Goal: Contribute content: Contribute content

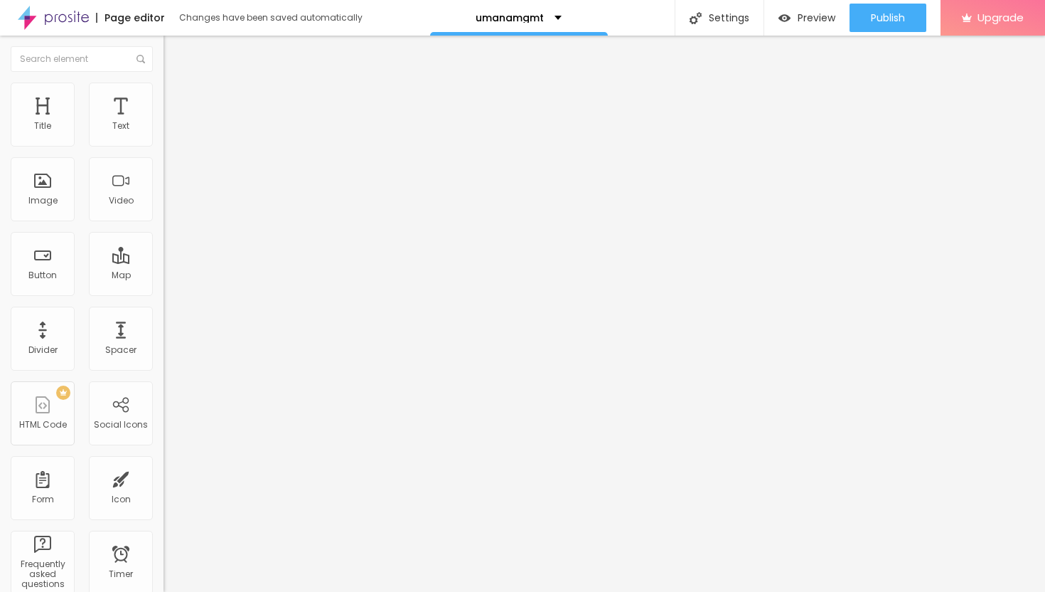
drag, startPoint x: 38, startPoint y: 198, endPoint x: 633, endPoint y: 4, distance: 626.4
click at [164, 122] on span "Add image" at bounding box center [193, 116] width 58 height 12
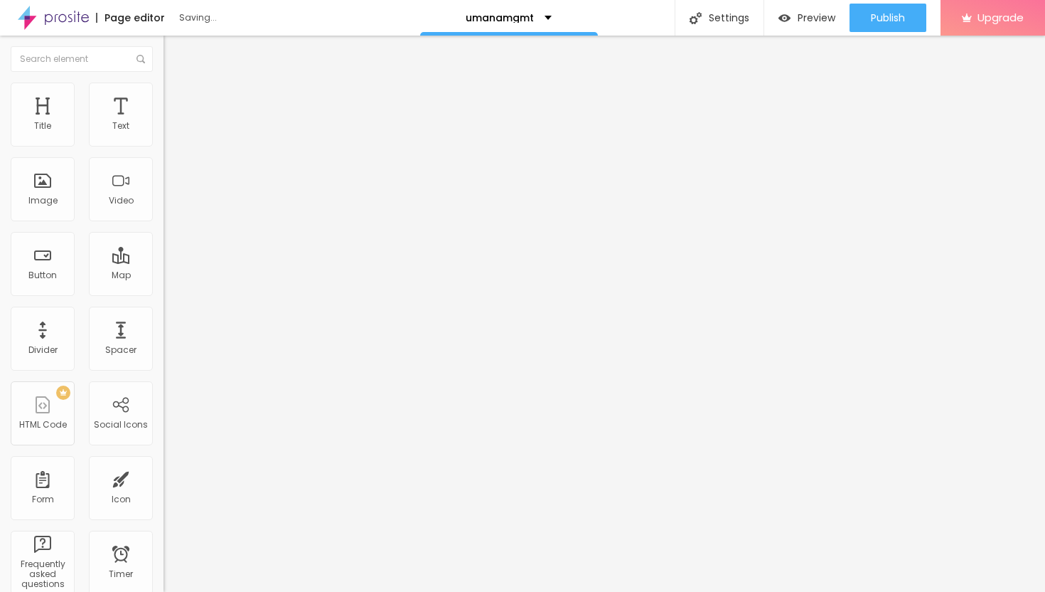
click at [164, 97] on img at bounding box center [170, 103] width 13 height 13
click at [164, 93] on li "Style" at bounding box center [246, 89] width 164 height 14
click at [164, 147] on div at bounding box center [246, 140] width 164 height 13
type input "40"
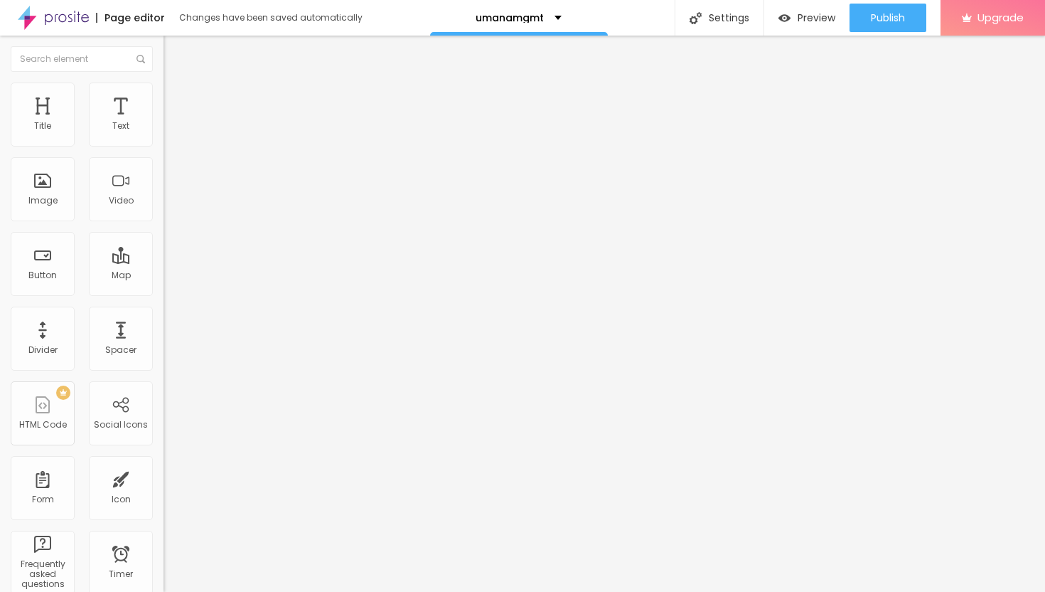
click at [164, 146] on input "range" at bounding box center [210, 139] width 92 height 11
type input "30"
click at [164, 146] on input "range" at bounding box center [210, 139] width 92 height 11
type input "25"
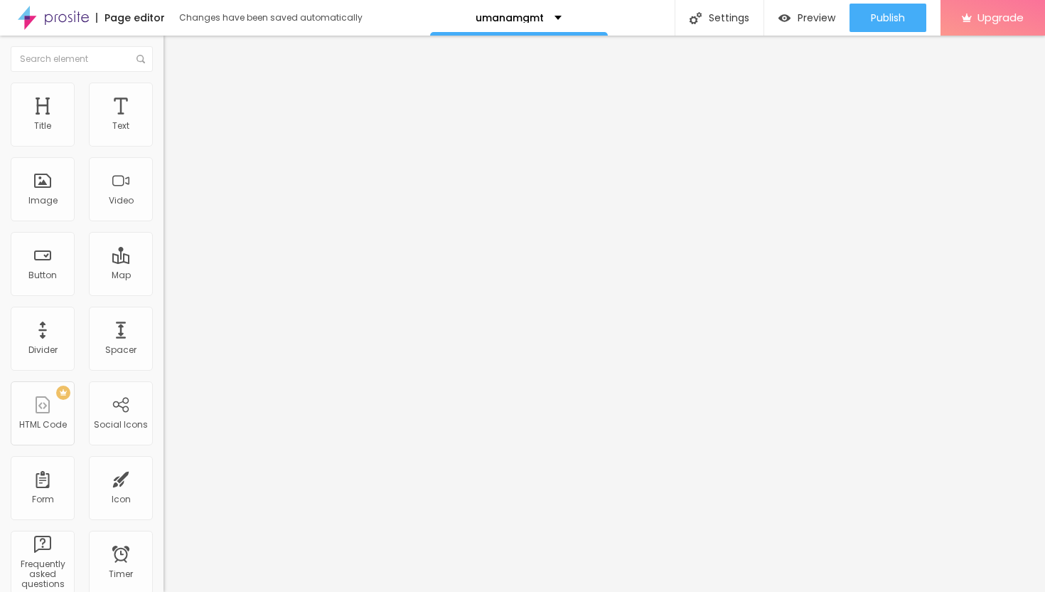
type input "25"
click at [164, 146] on input "range" at bounding box center [210, 139] width 92 height 11
type input "20"
click at [164, 146] on input "range" at bounding box center [210, 139] width 92 height 11
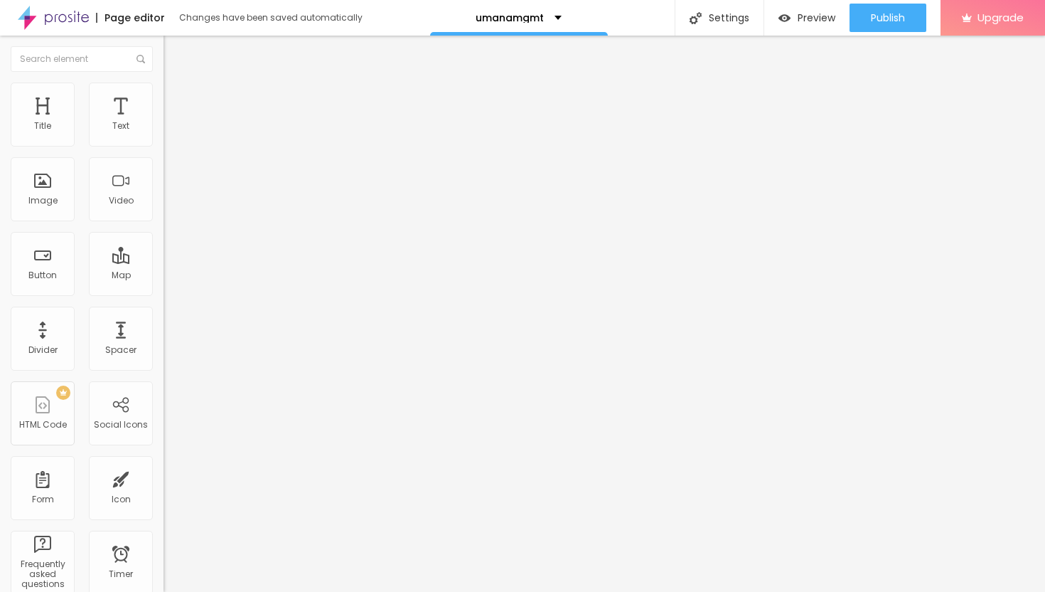
type input "25"
type input "20"
click at [164, 146] on input "range" at bounding box center [210, 139] width 92 height 11
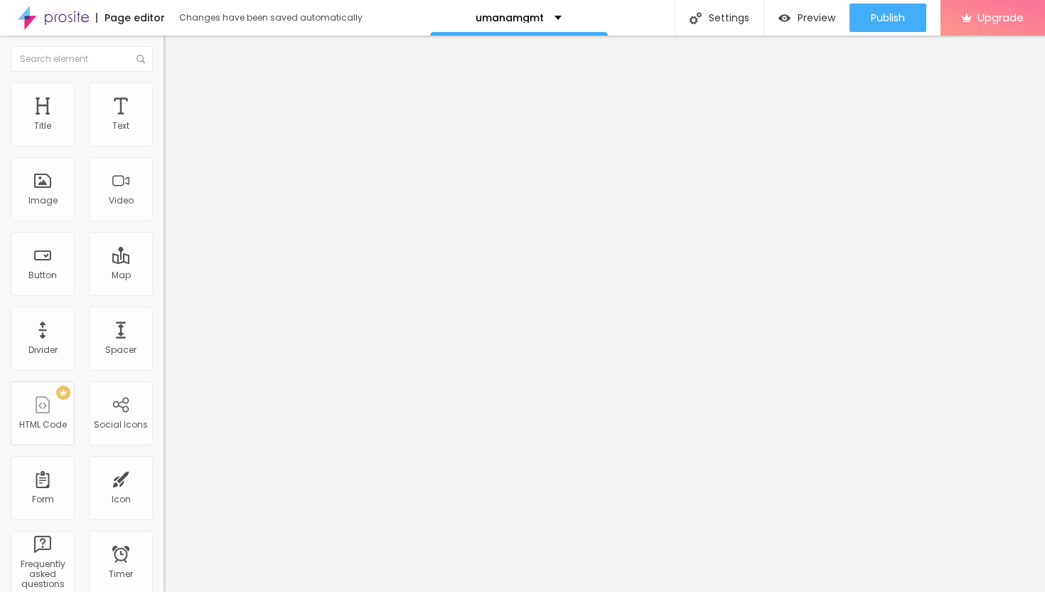
click at [176, 100] on span "Advanced" at bounding box center [199, 106] width 46 height 12
type input "11"
type input "12"
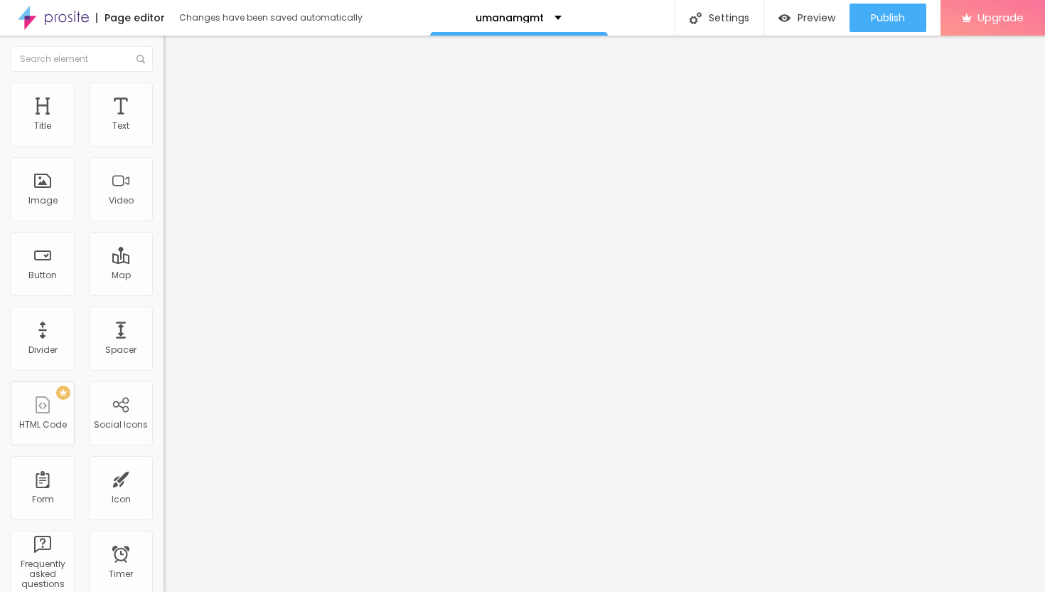
type input "13"
type input "15"
type input "17"
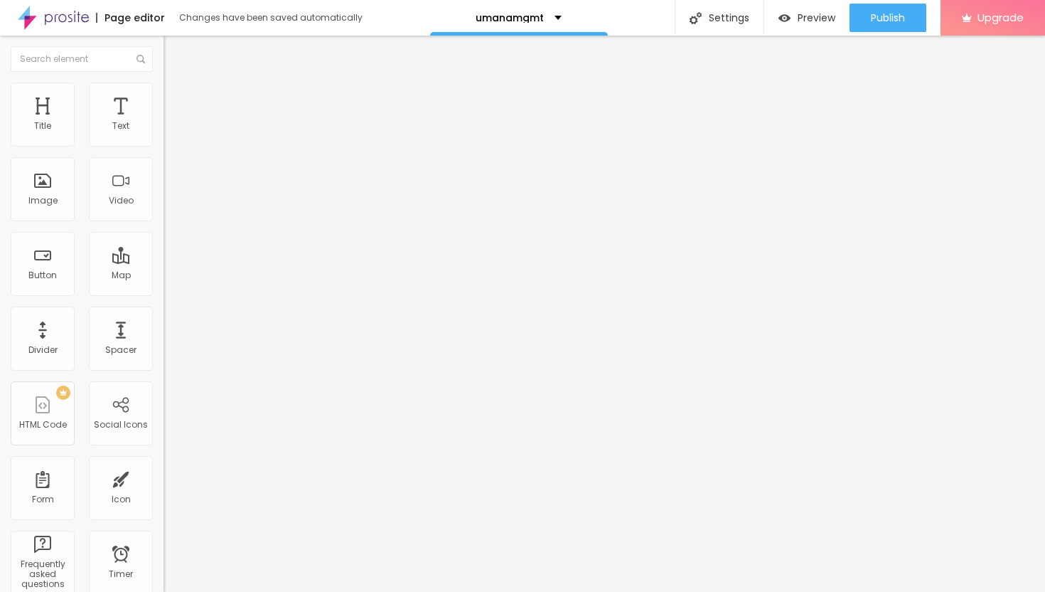
type input "17"
type input "18"
type input "20"
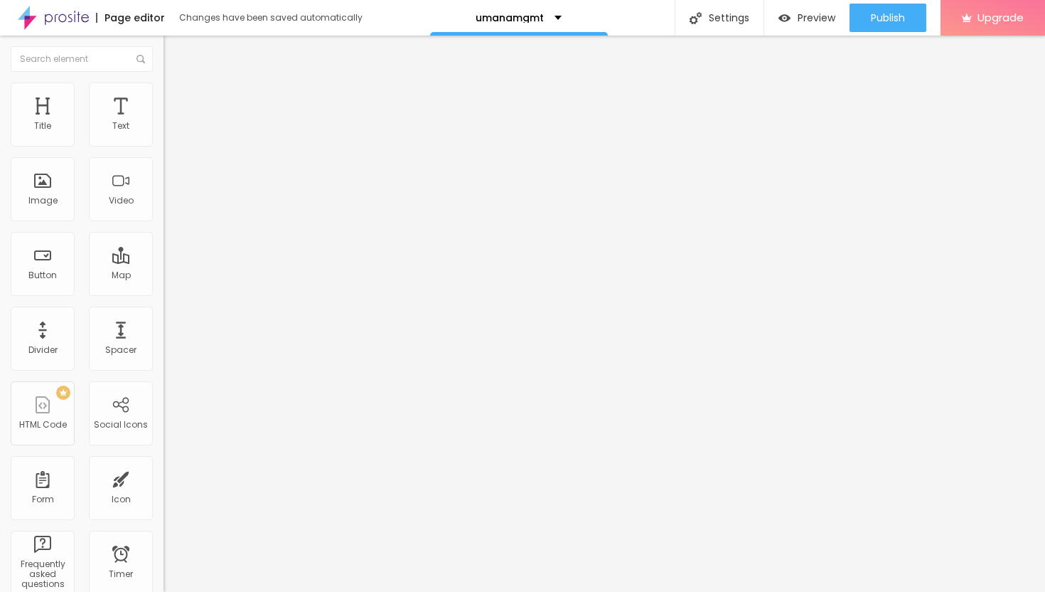
type input "22"
type input "23"
type input "24"
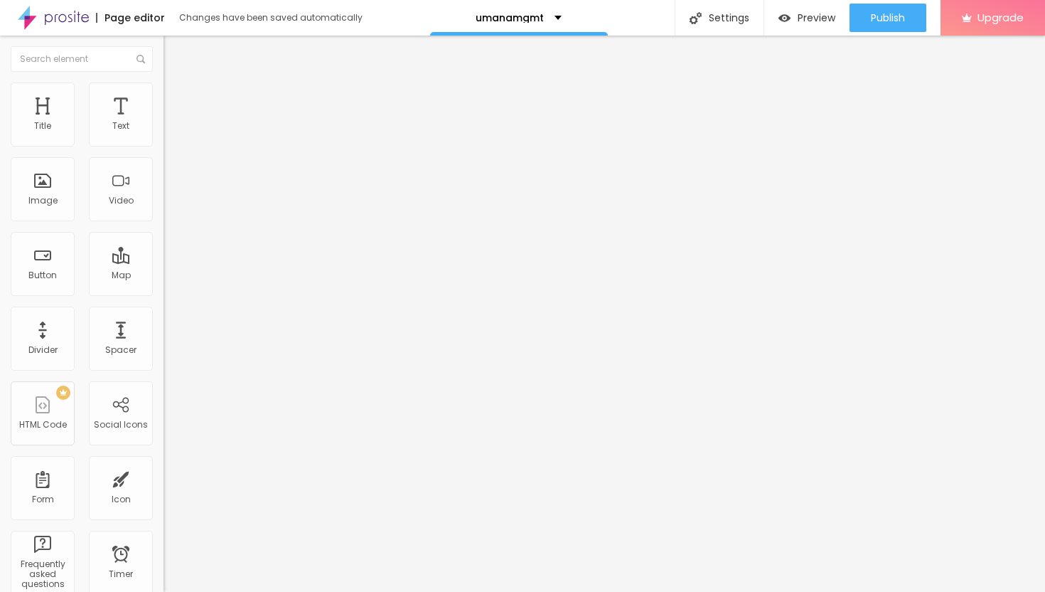
type input "24"
type input "25"
type input "26"
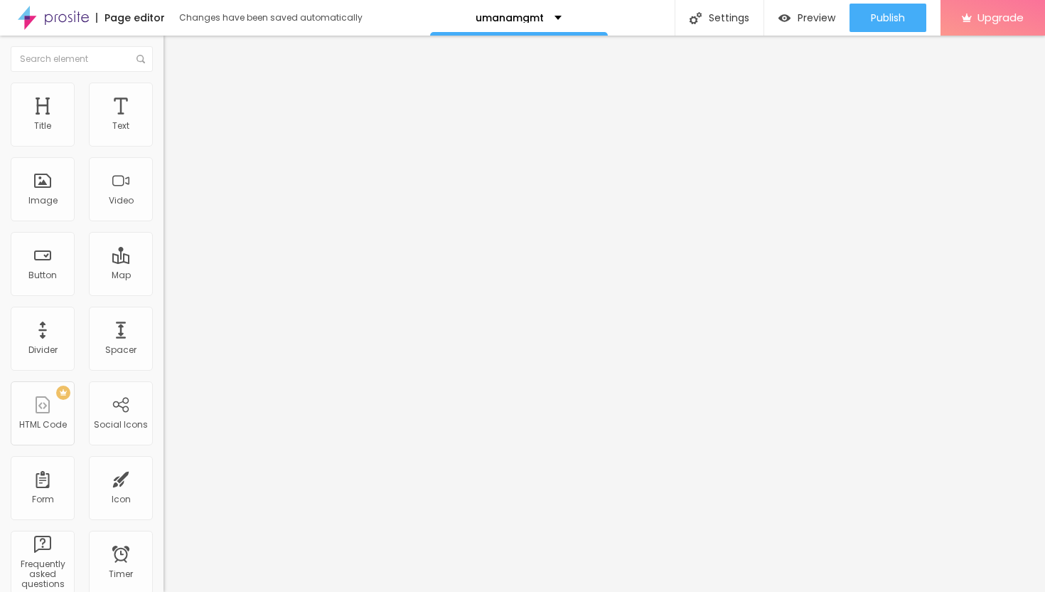
type input "27"
type input "28"
type input "29"
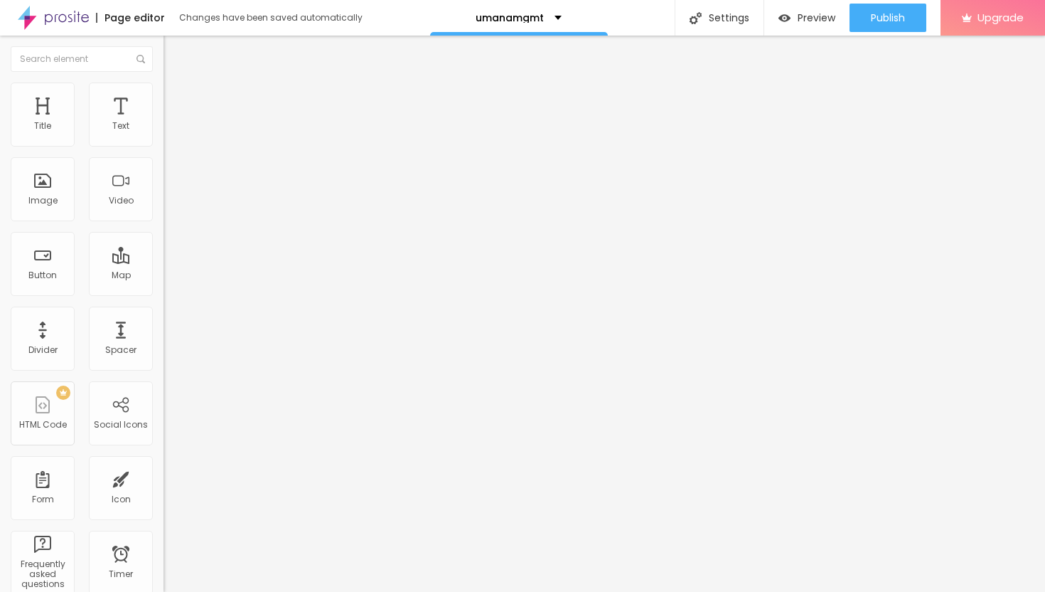
type input "29"
type input "30"
type input "31"
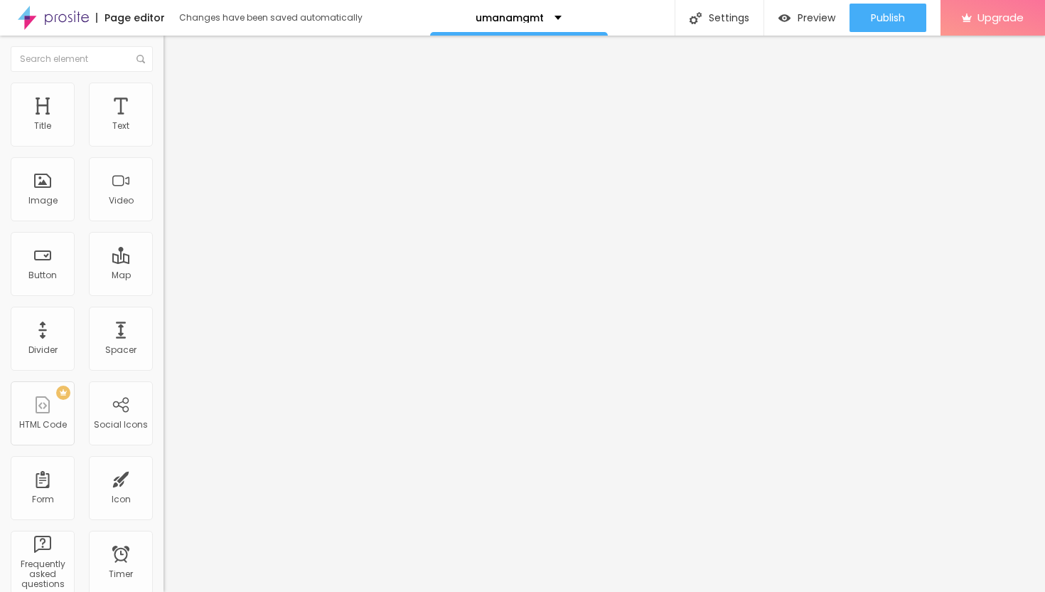
type input "32"
type input "33"
type input "35"
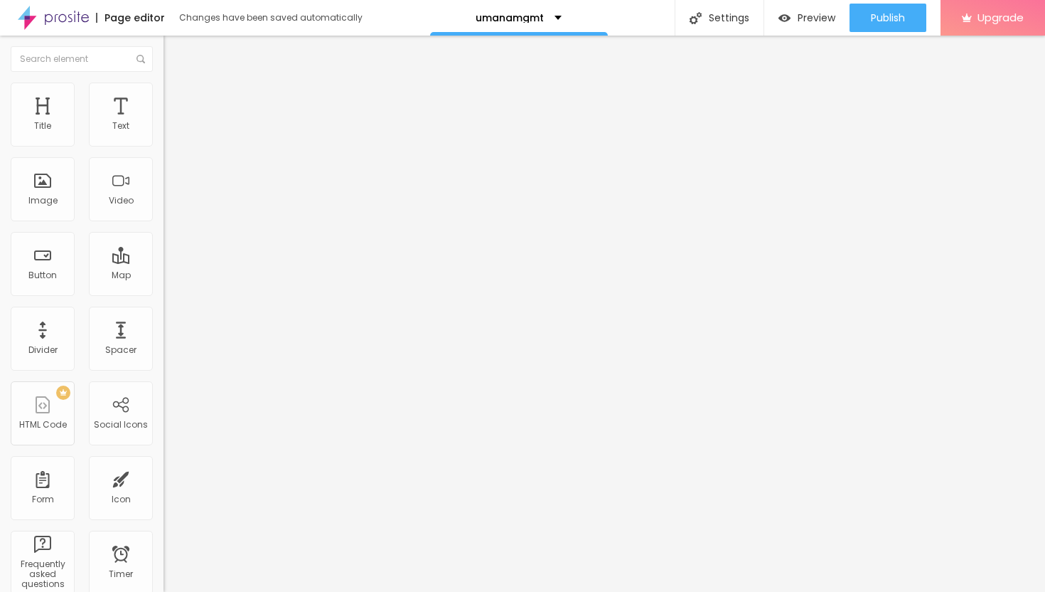
type input "35"
type input "36"
type input "37"
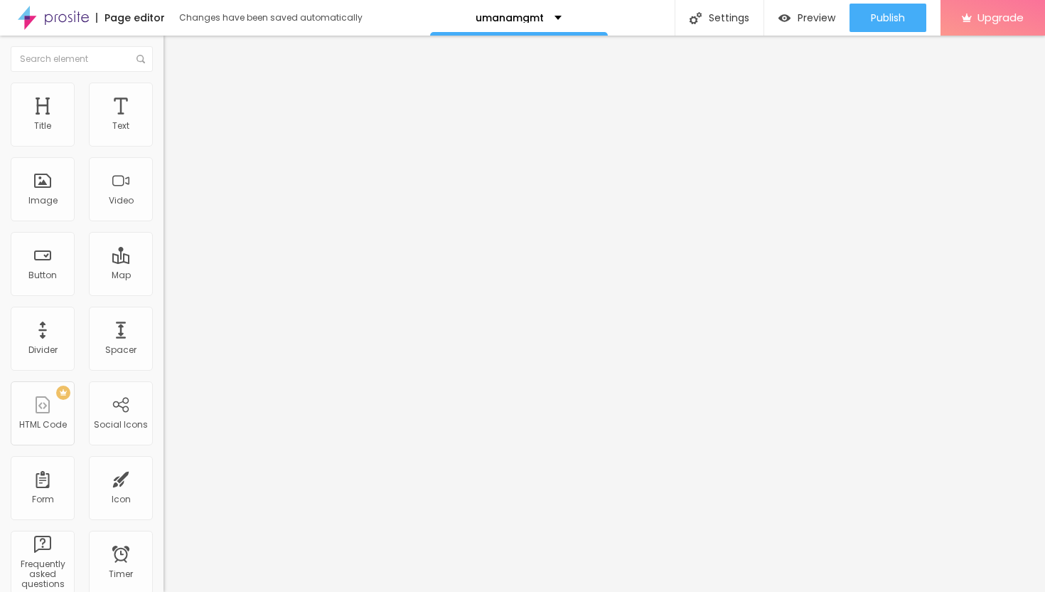
type input "38"
type input "39"
type input "40"
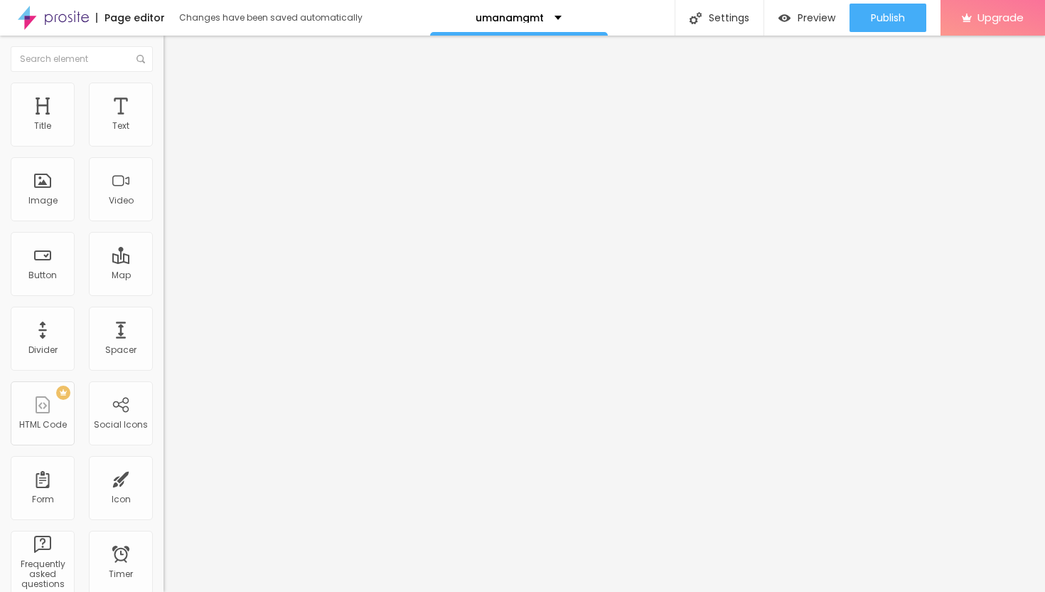
type input "40"
type input "41"
type input "42"
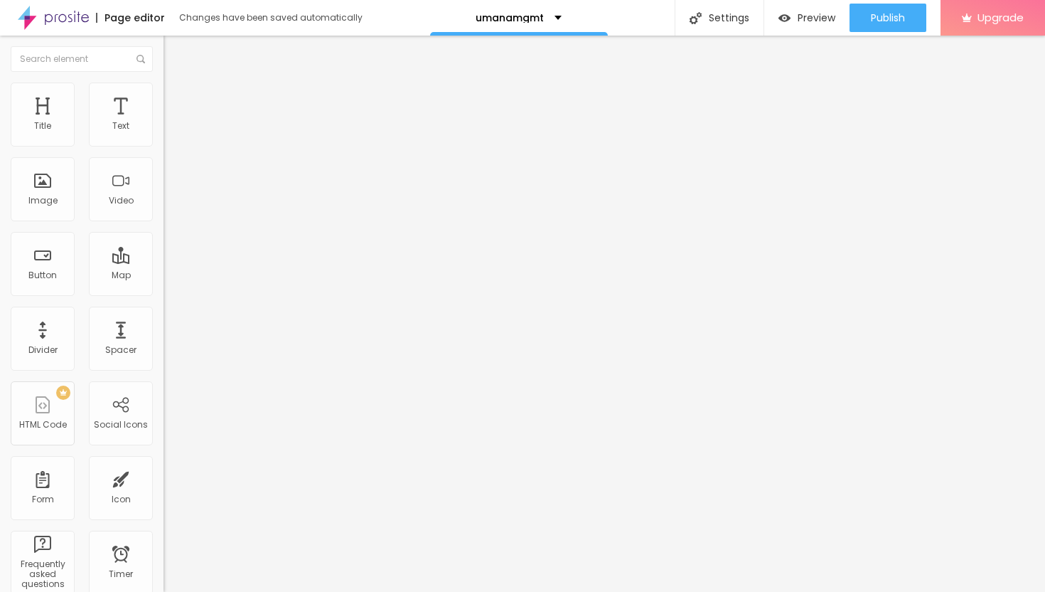
type input "43"
type input "44"
type input "45"
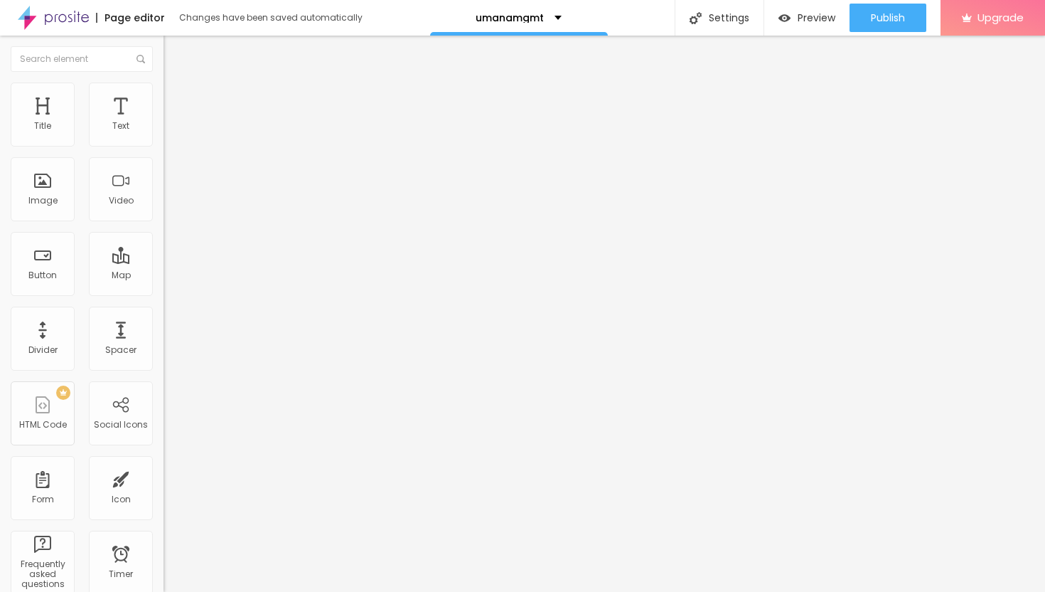
type input "45"
type input "46"
type input "47"
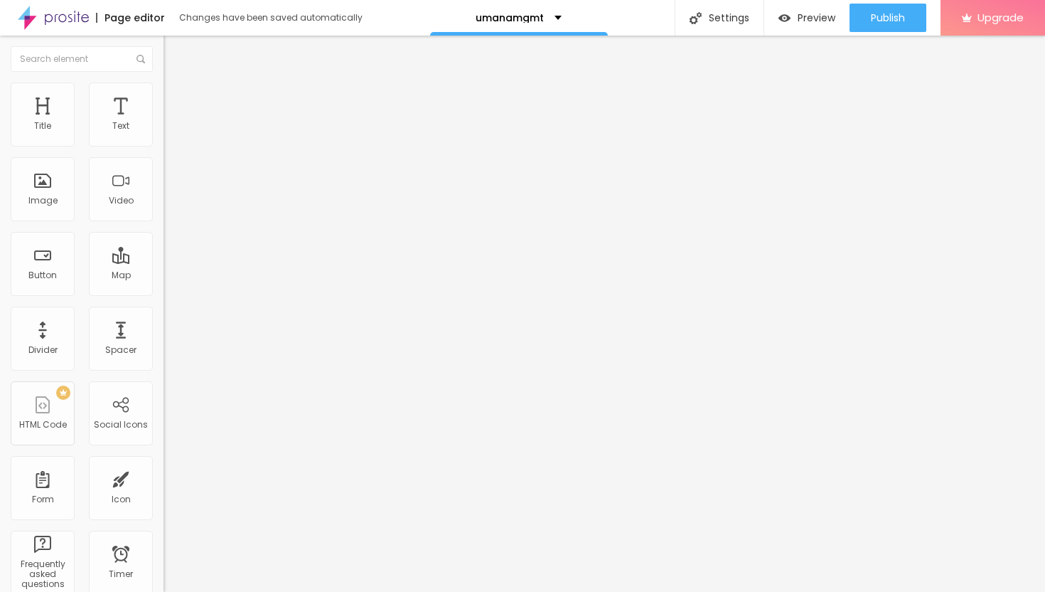
type input "47"
drag, startPoint x: 41, startPoint y: 139, endPoint x: 73, endPoint y: 149, distance: 33.7
click at [164, 150] on div "47 Top spacing" at bounding box center [246, 211] width 164 height 201
click at [174, 48] on img "button" at bounding box center [179, 51] width 11 height 11
click at [174, 55] on img "button" at bounding box center [179, 51] width 11 height 11
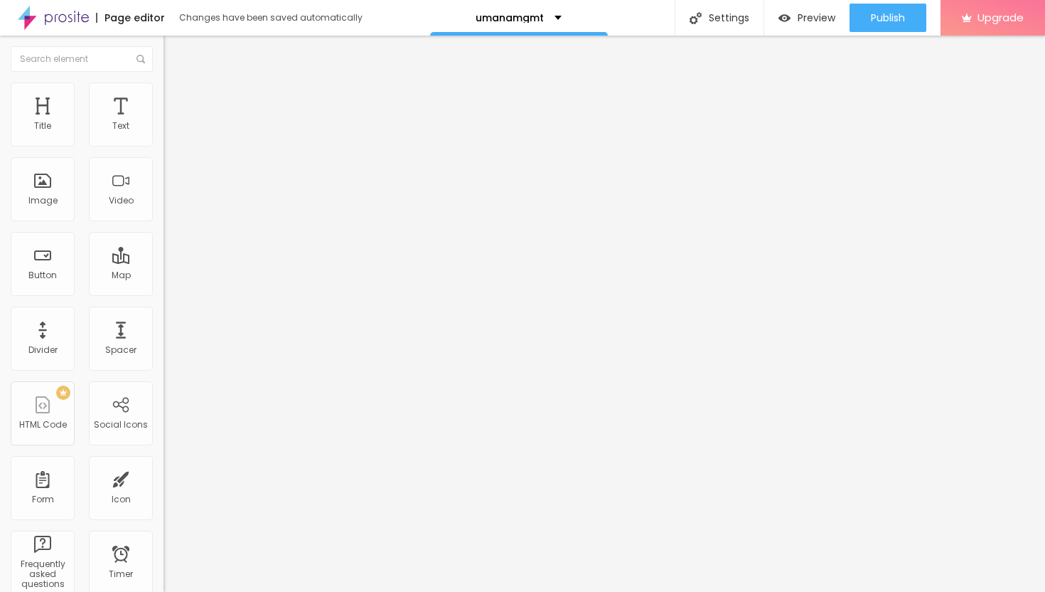
click at [164, 137] on button "button" at bounding box center [174, 129] width 20 height 15
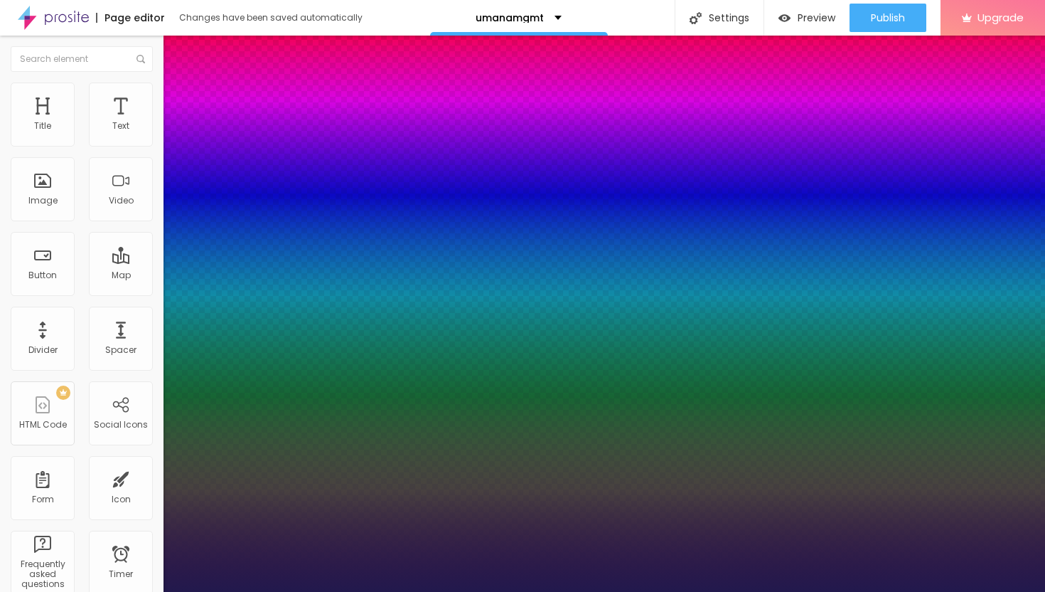
type input "16"
type input "1"
type input "17"
type input "1"
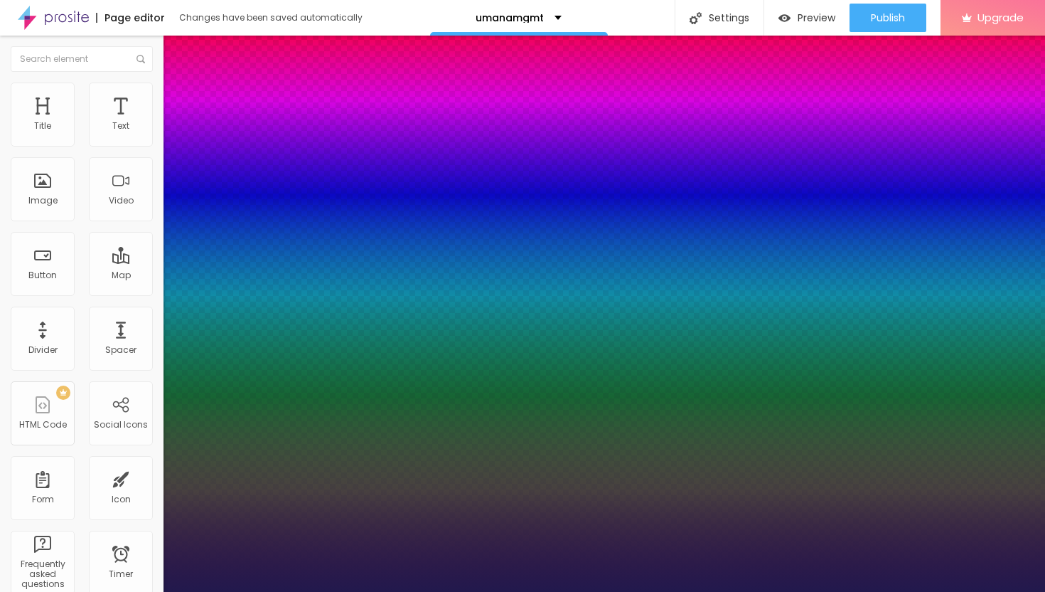
type input "19"
type input "1"
type input "22"
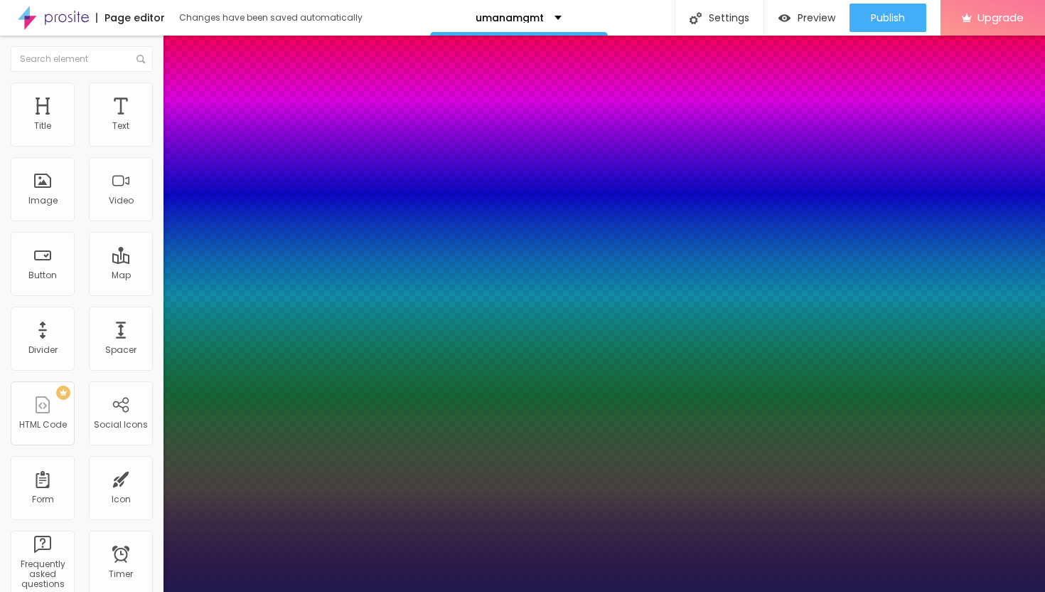
type input "1"
type input "24"
type input "1"
type input "25"
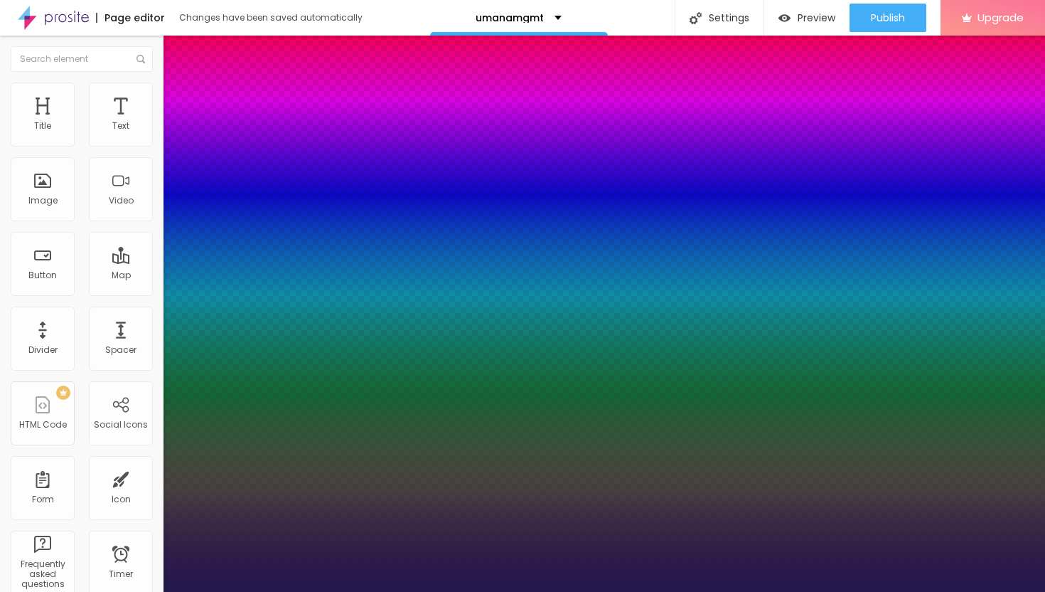
type input "25"
type input "1"
type input "26"
type input "1"
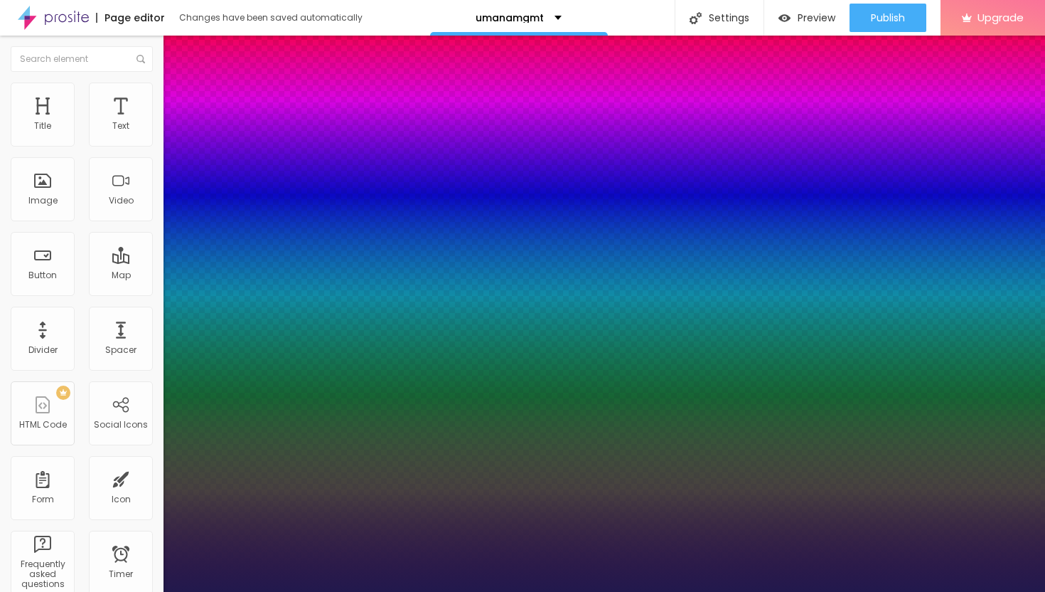
type input "27"
type input "1"
type input "28"
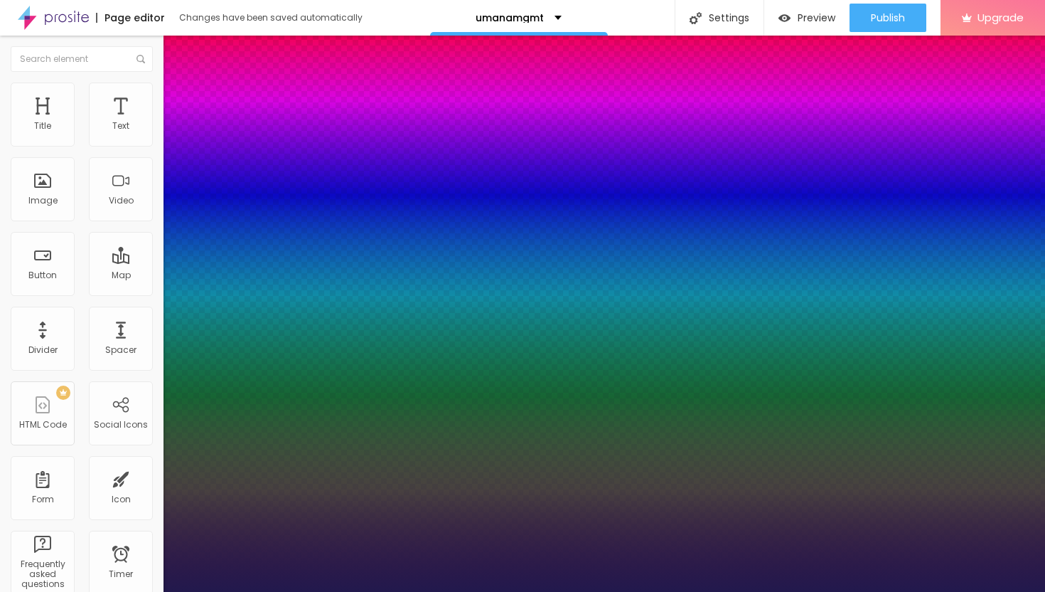
type input "1"
type input "29"
type input "1"
type input "30"
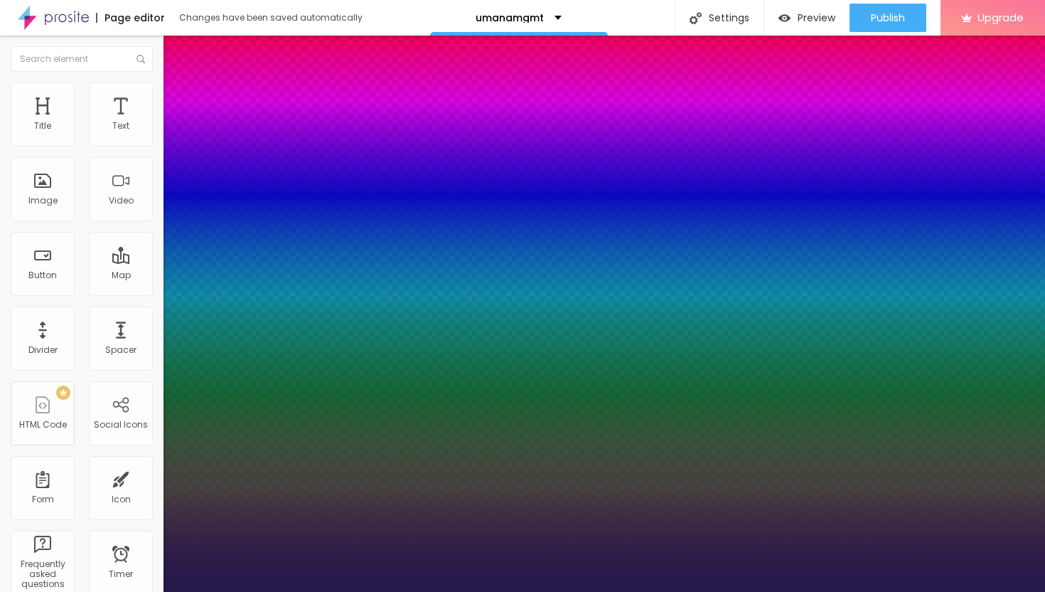
type input "30"
type input "1"
type input "32"
type input "1"
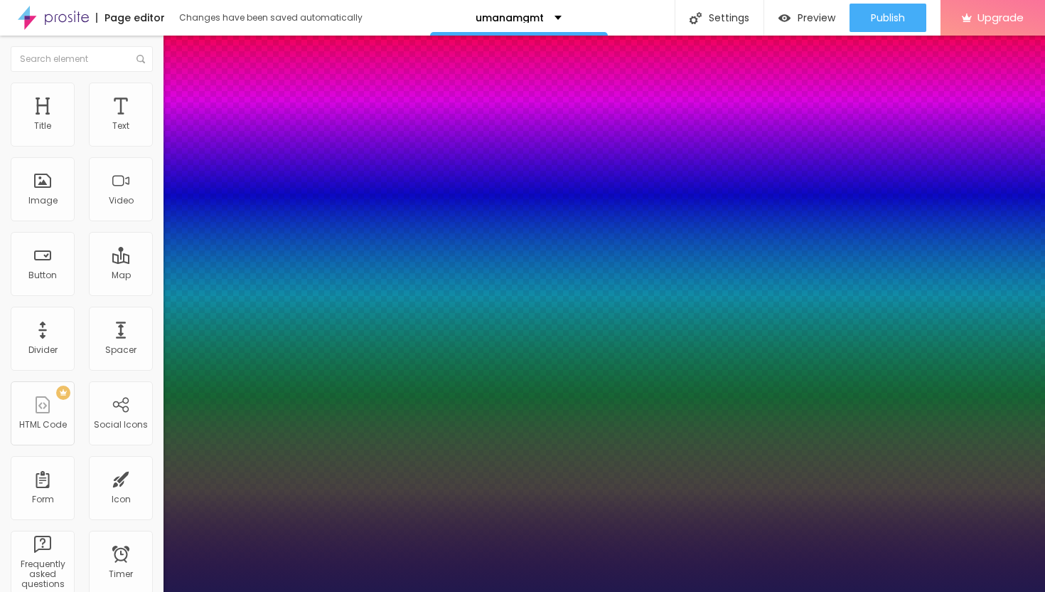
type input "33"
type input "1"
type input "35"
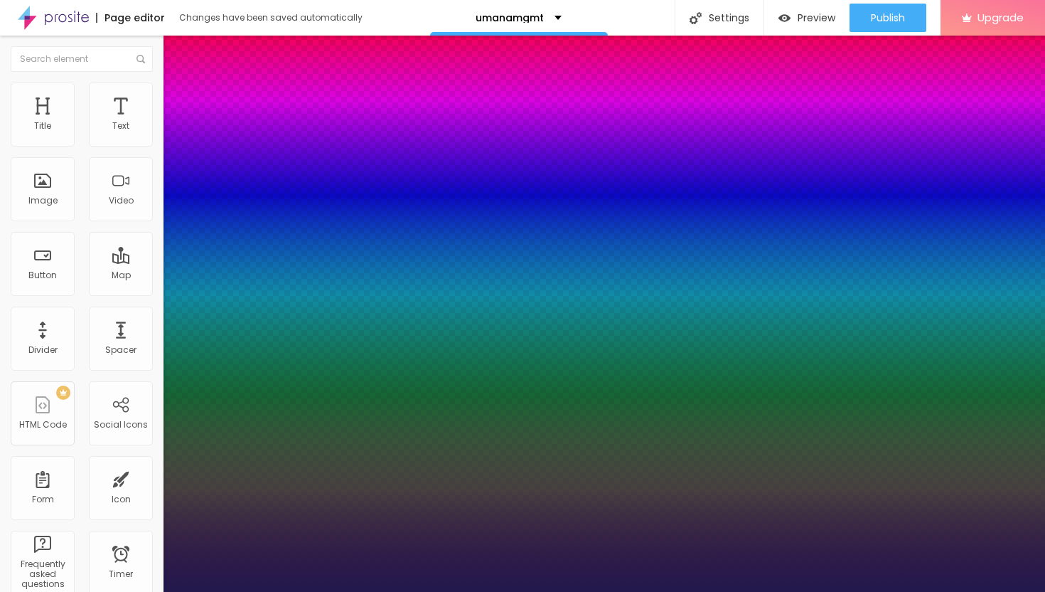
type input "1"
type input "36"
type input "1"
type input "37"
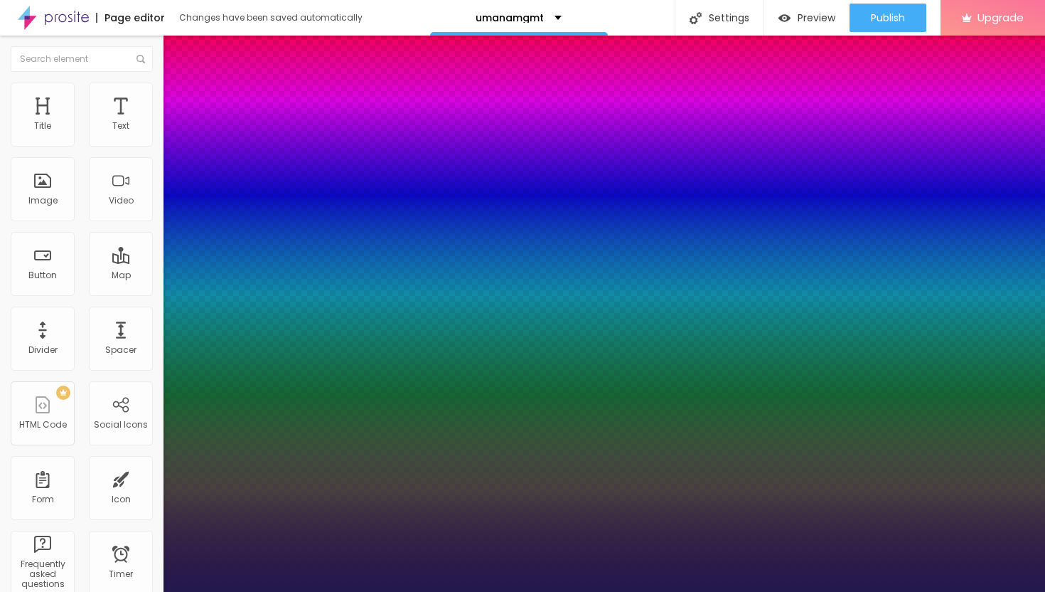
type input "37"
type input "1"
type input "38"
type input "1"
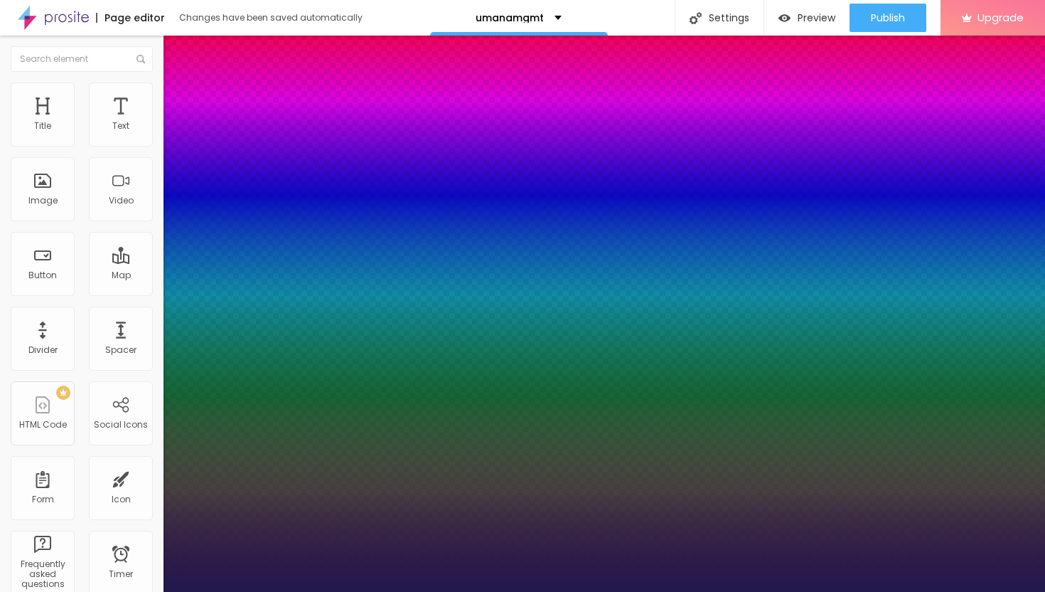
type input "39"
type input "1"
type input "38"
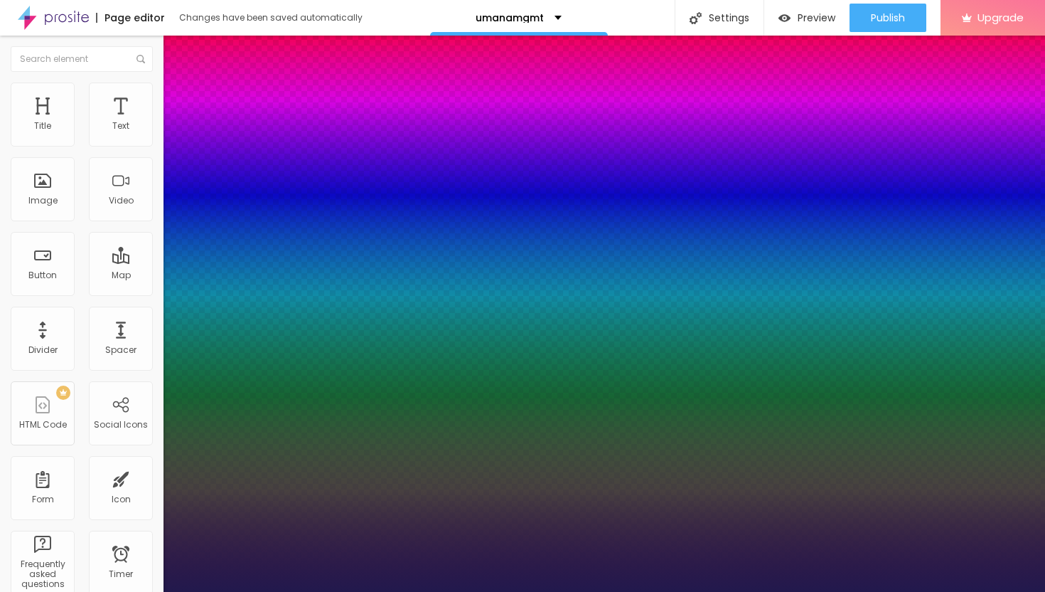
type input "1"
type input "37"
type input "1"
type input "36"
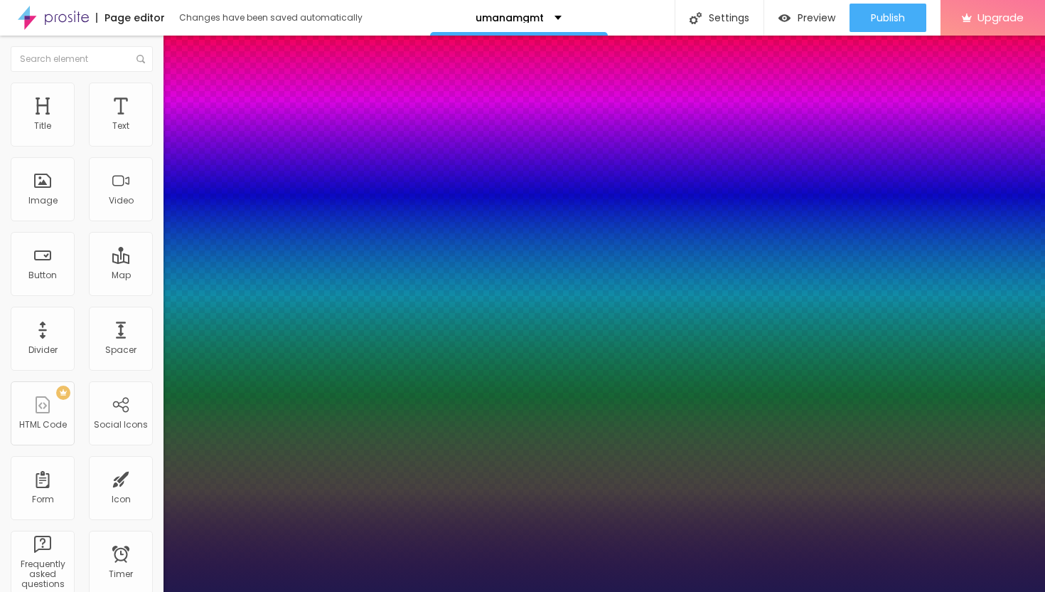
type input "36"
type input "1"
type input "35"
type input "1"
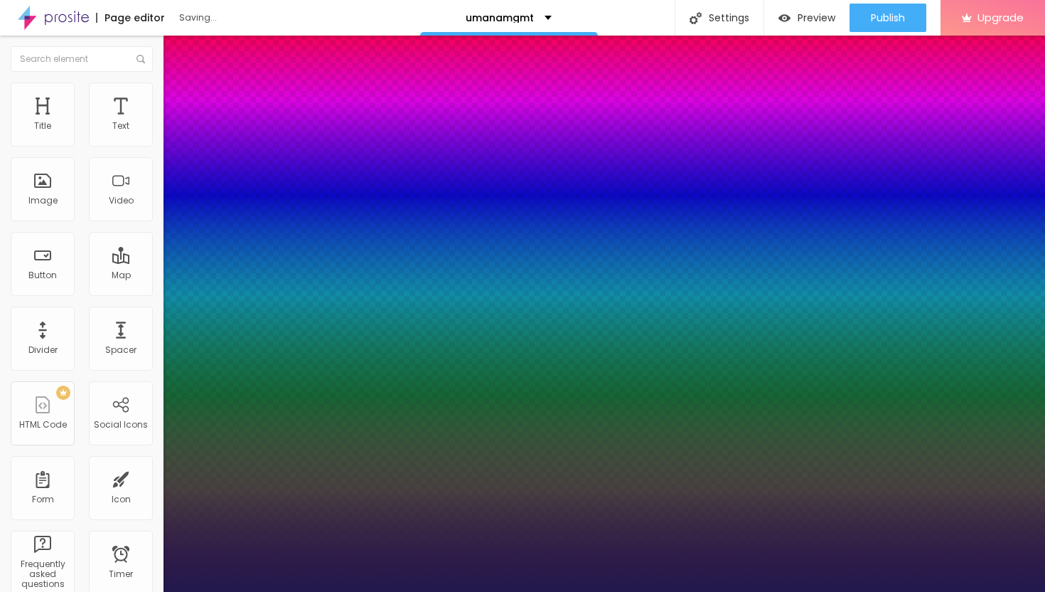
type input "34"
type input "1"
type input "33"
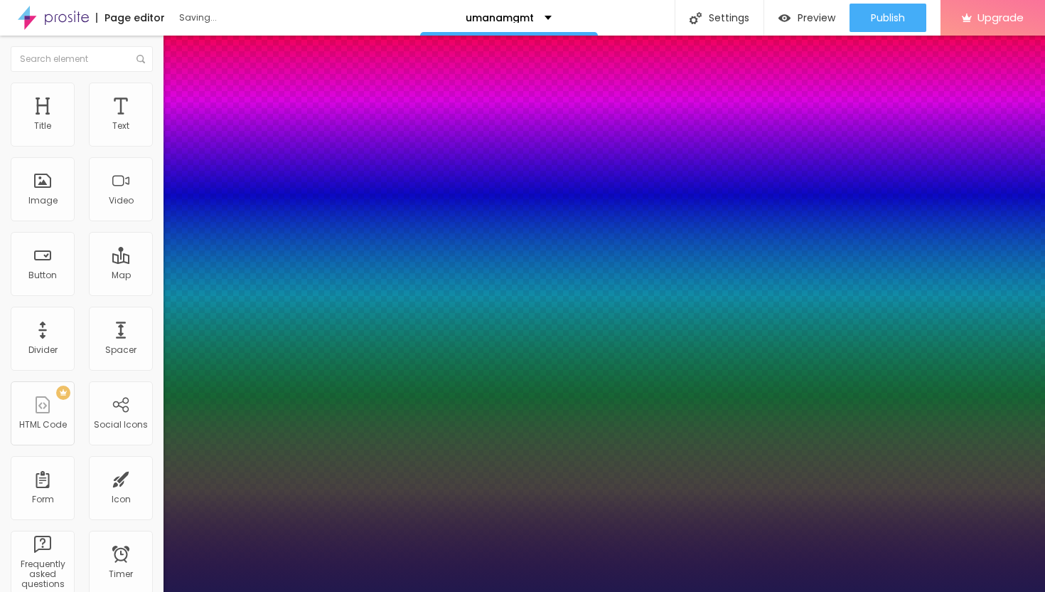
type input "1"
type input "32"
type input "1"
drag, startPoint x: 190, startPoint y: 239, endPoint x: 210, endPoint y: 242, distance: 20.1
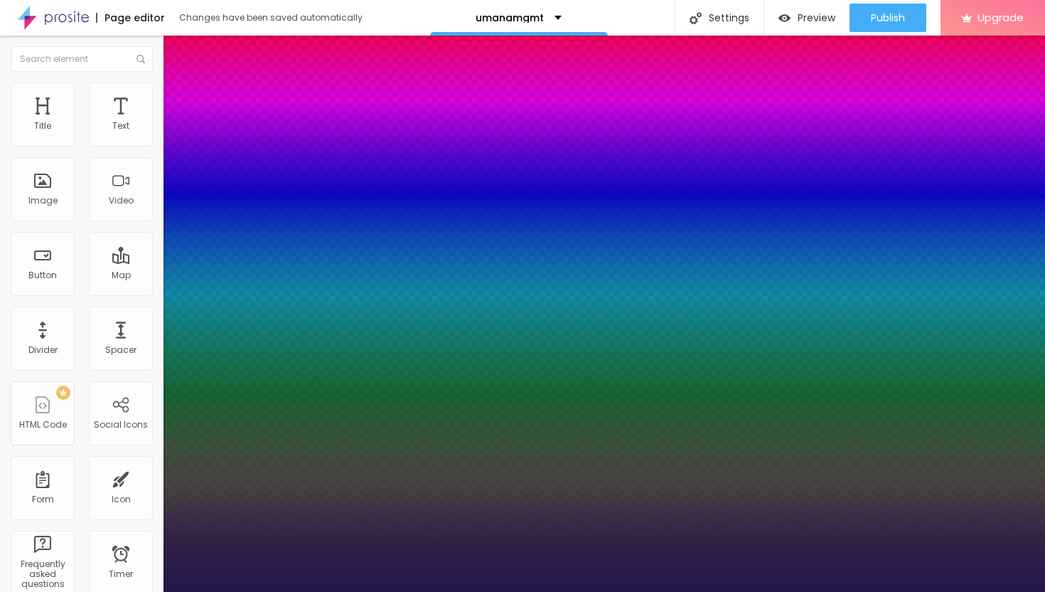
type input "32"
click at [479, 591] on div at bounding box center [522, 592] width 1045 height 0
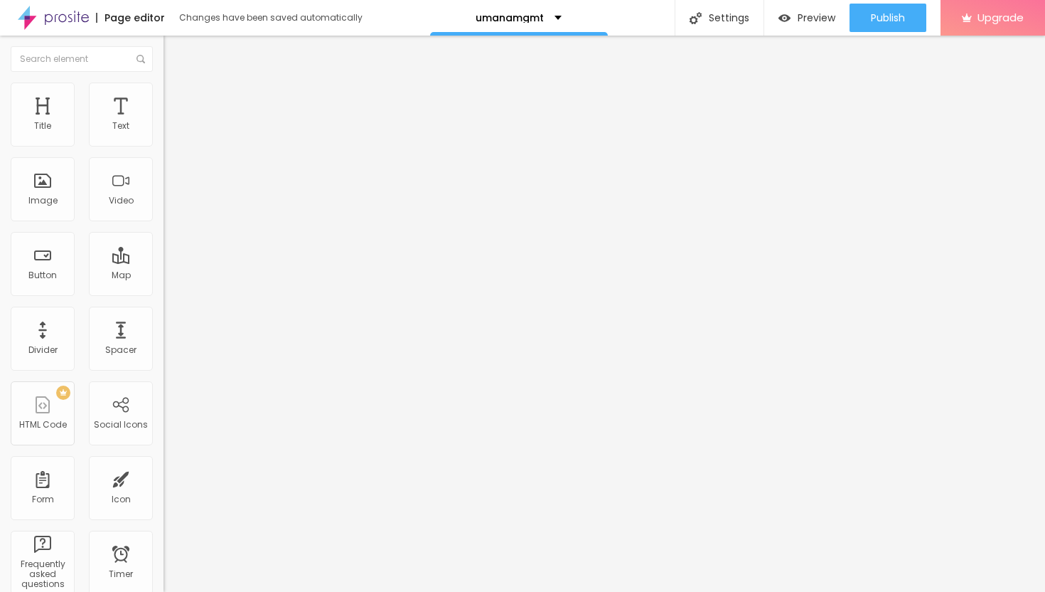
click at [176, 101] on span "Advanced" at bounding box center [199, 106] width 46 height 12
type input "44"
type input "43"
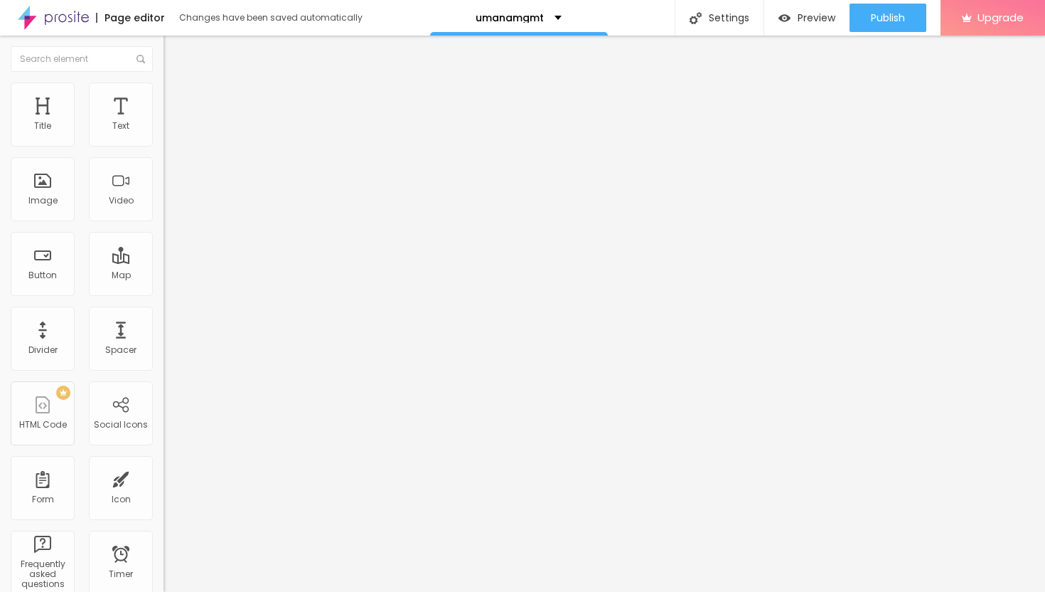
type input "42"
type input "41"
type input "40"
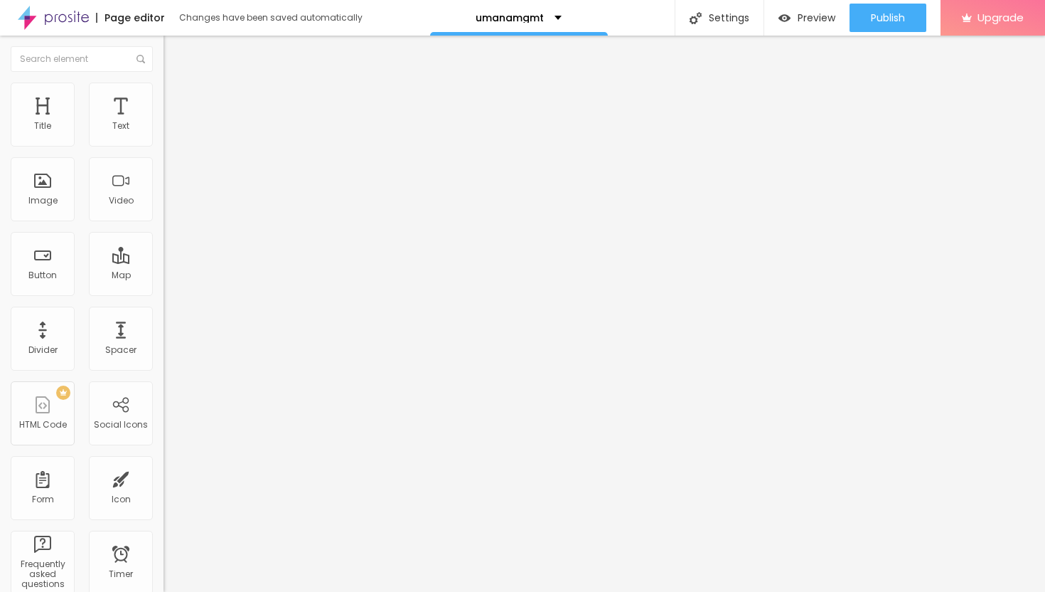
type input "40"
type input "39"
type input "38"
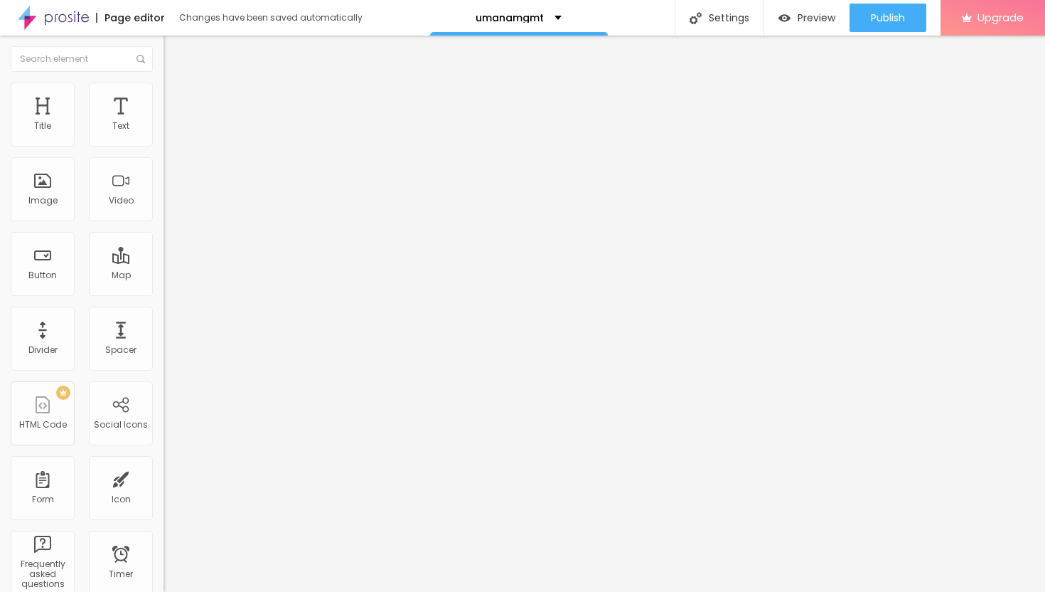
type input "37"
type input "36"
type input "35"
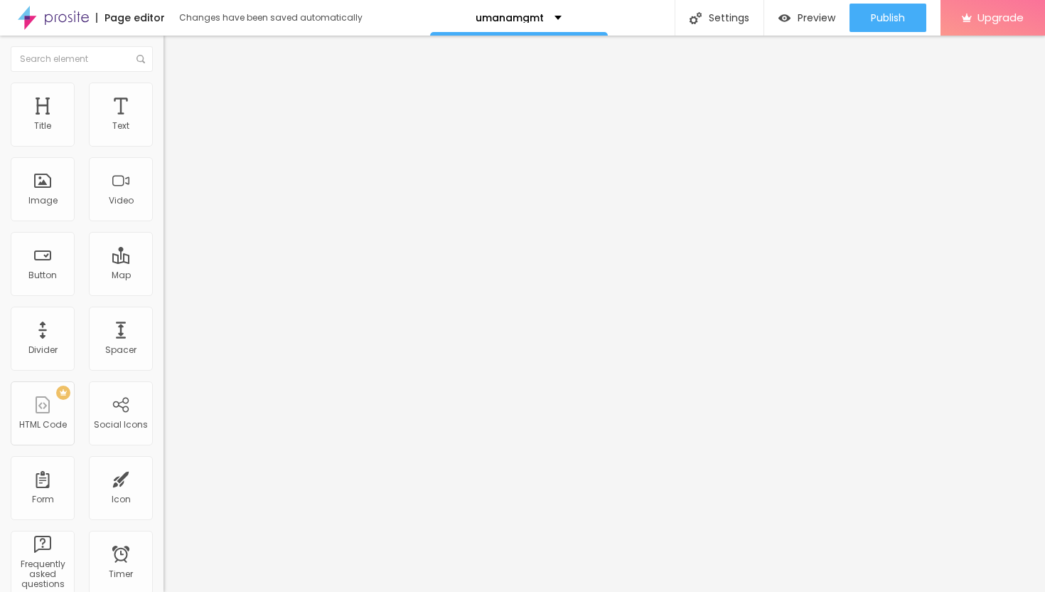
type input "35"
type input "34"
type input "33"
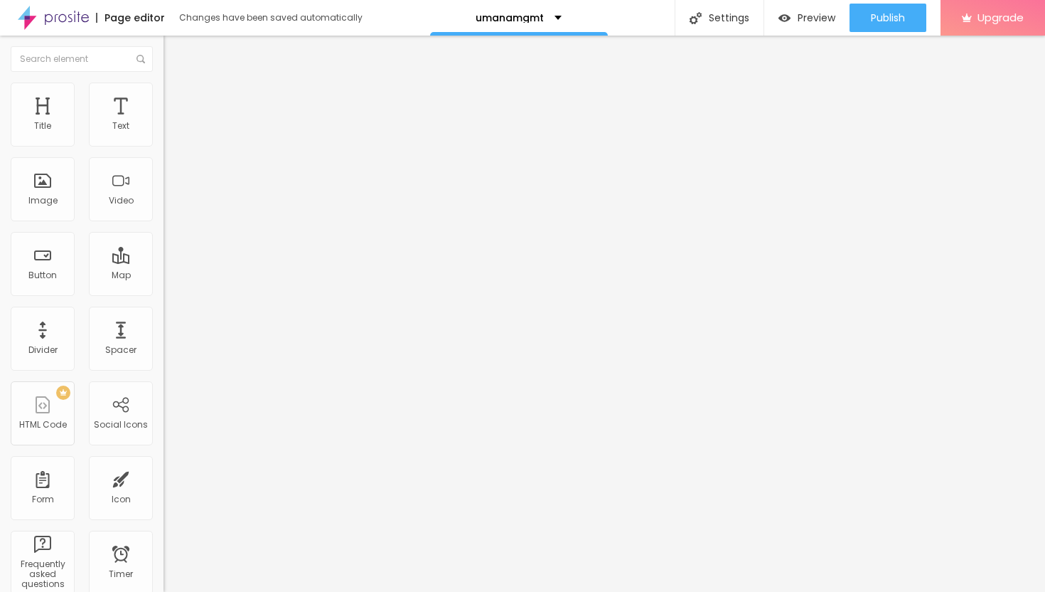
type input "32"
type input "31"
type input "30"
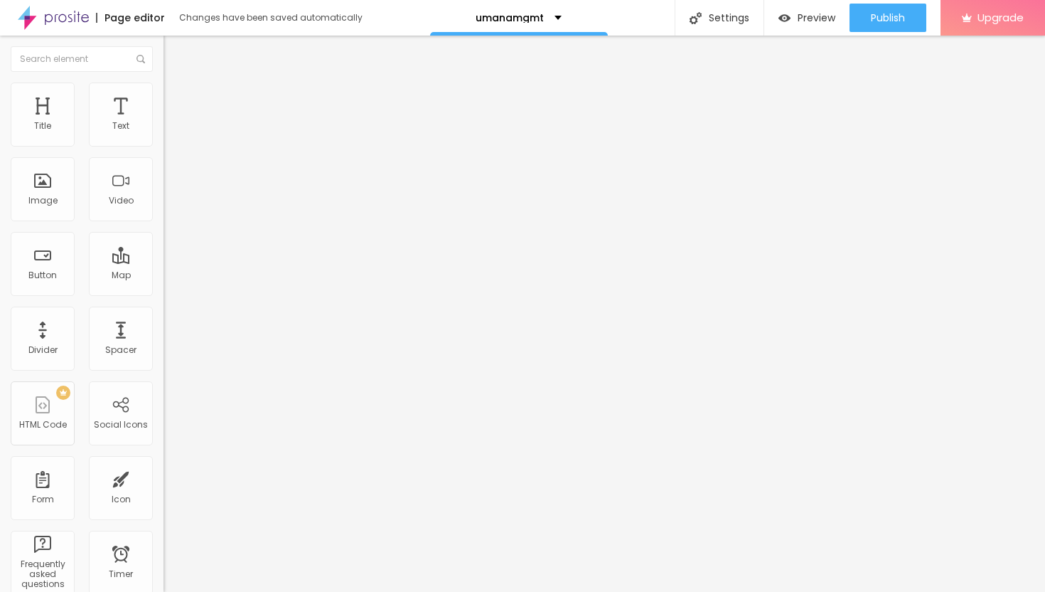
type input "30"
type input "29"
type input "28"
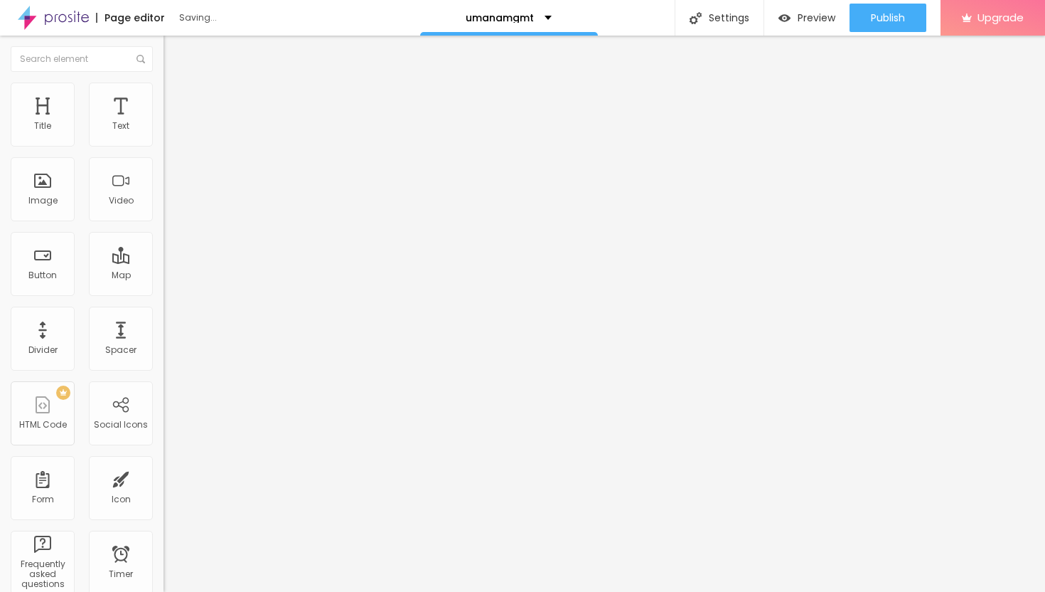
drag, startPoint x: 71, startPoint y: 138, endPoint x: 57, endPoint y: 141, distance: 14.5
type input "28"
click at [164, 276] on input "range" at bounding box center [210, 281] width 92 height 11
click at [164, 137] on button "button" at bounding box center [174, 129] width 20 height 15
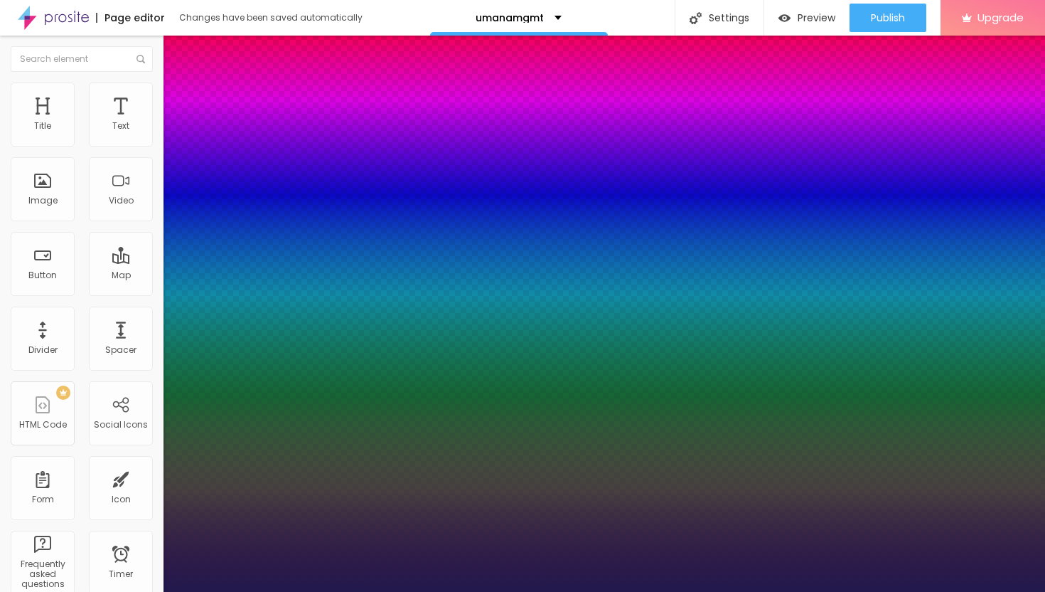
type input "1"
type input "31"
type input "1"
type input "30"
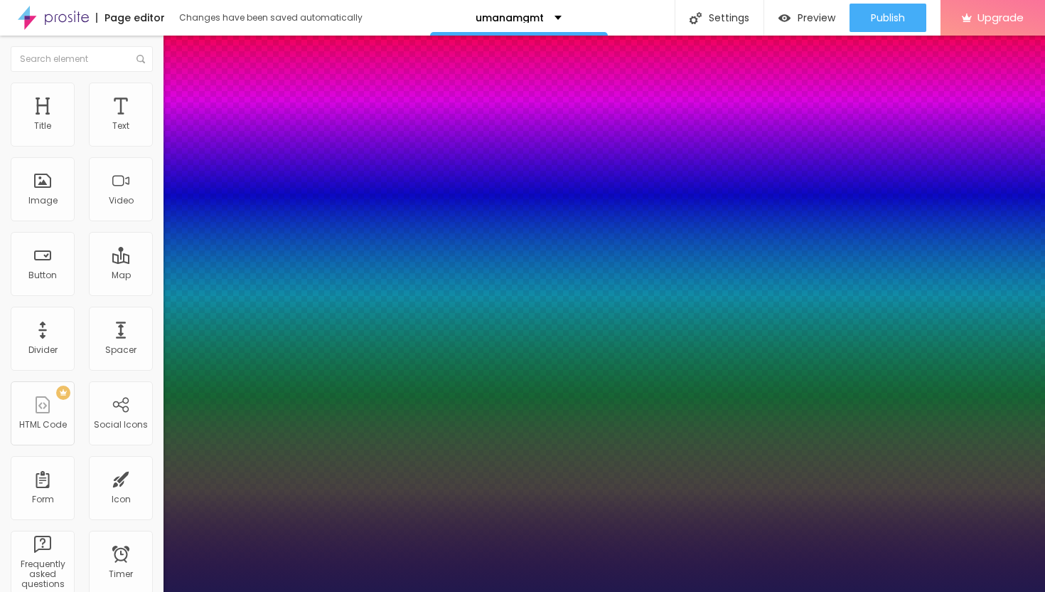
type input "30"
type input "1"
type input "29"
type input "1"
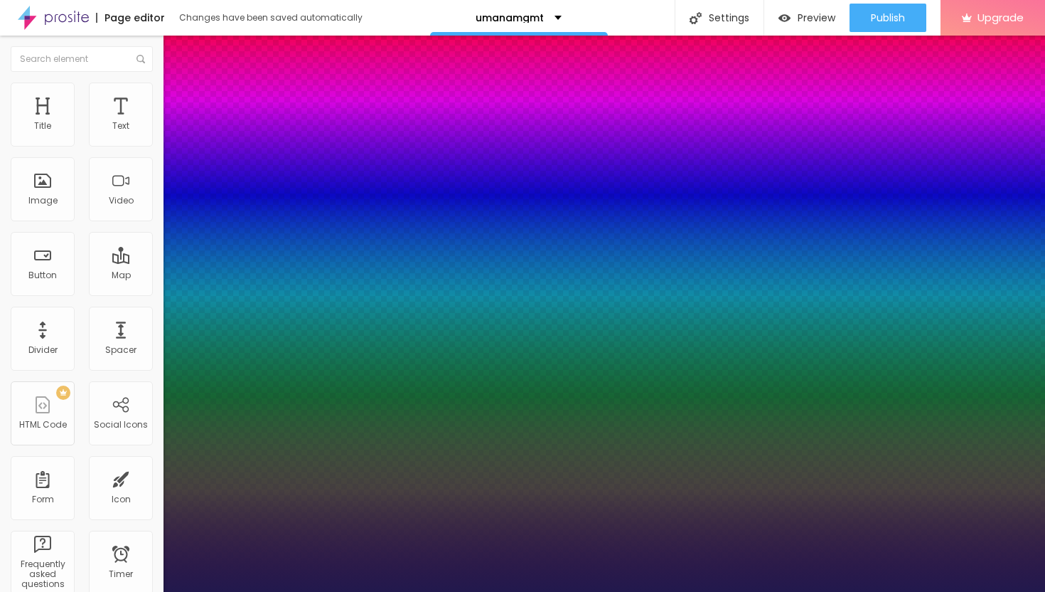
type input "28"
type input "1"
click at [438, 591] on div at bounding box center [522, 592] width 1045 height 0
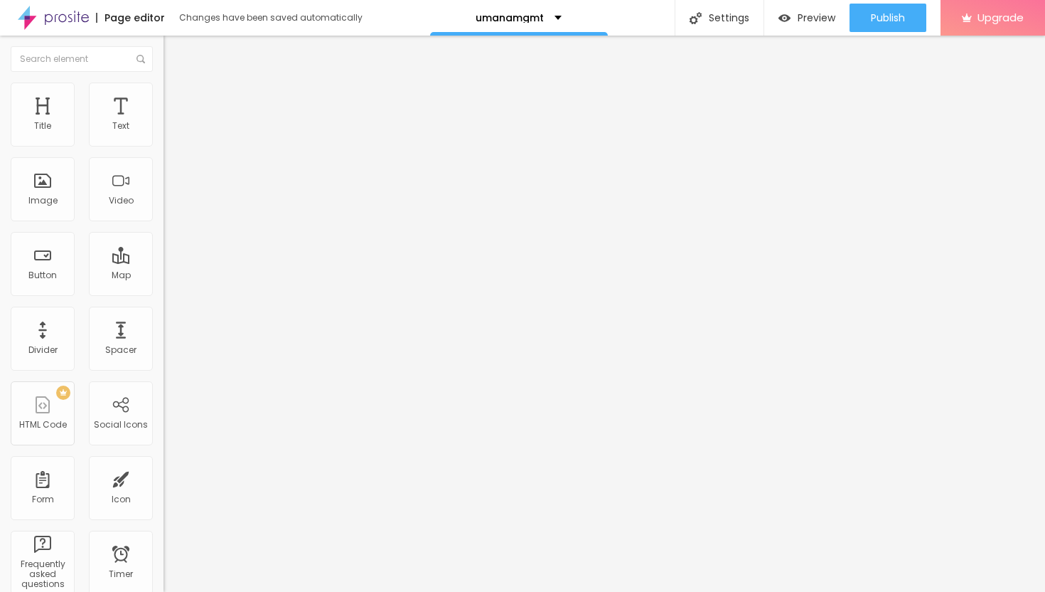
click at [174, 50] on img "button" at bounding box center [179, 51] width 11 height 11
drag, startPoint x: 84, startPoint y: 156, endPoint x: 0, endPoint y: 152, distance: 84.0
click at [164, 152] on div "Text Click me Align Size Default Small Default Big Link URL https:// Open in ne…" at bounding box center [246, 214] width 164 height 207
paste input "→ VIEW DOCUMENT HERE"
drag, startPoint x: 72, startPoint y: 289, endPoint x: 0, endPoint y: 279, distance: 72.6
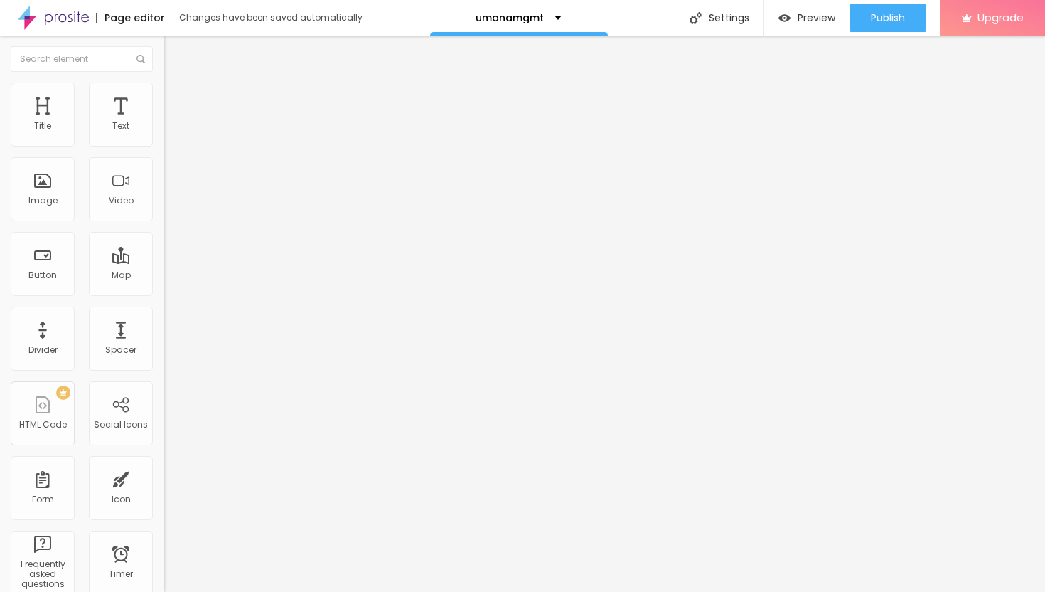
click at [164, 280] on div "Text → VIEW DOCUMENT HERE Align Size Default Small Default Big Link URL https:/…" at bounding box center [246, 214] width 164 height 207
drag, startPoint x: 67, startPoint y: 297, endPoint x: 0, endPoint y: 289, distance: 67.3
click at [164, 290] on div "Text → VIEW DOCUMENT HERE Align Size Default Small Default Big Link URL https:/…" at bounding box center [246, 214] width 164 height 207
click at [164, 305] on div "URL" at bounding box center [246, 287] width 164 height 35
click at [164, 293] on input "text" at bounding box center [249, 286] width 171 height 14
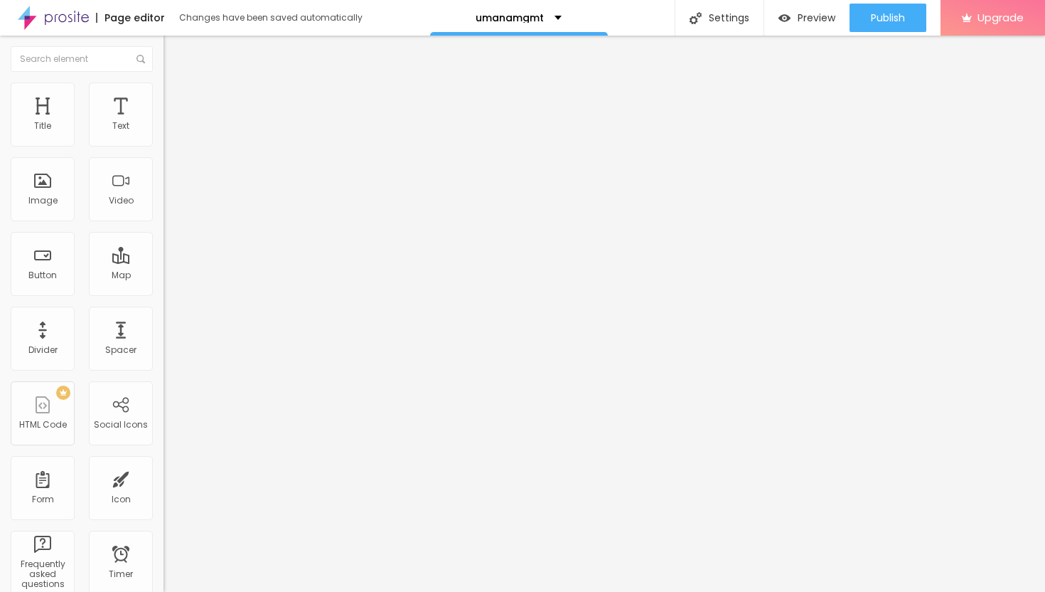
click at [164, 293] on input "text" at bounding box center [249, 286] width 171 height 14
paste input "[URL][DOMAIN_NAME]"
click at [164, 311] on div at bounding box center [246, 311] width 164 height 0
click at [880, 17] on span "Publish" at bounding box center [888, 17] width 34 height 11
click at [164, 91] on img at bounding box center [170, 88] width 13 height 13
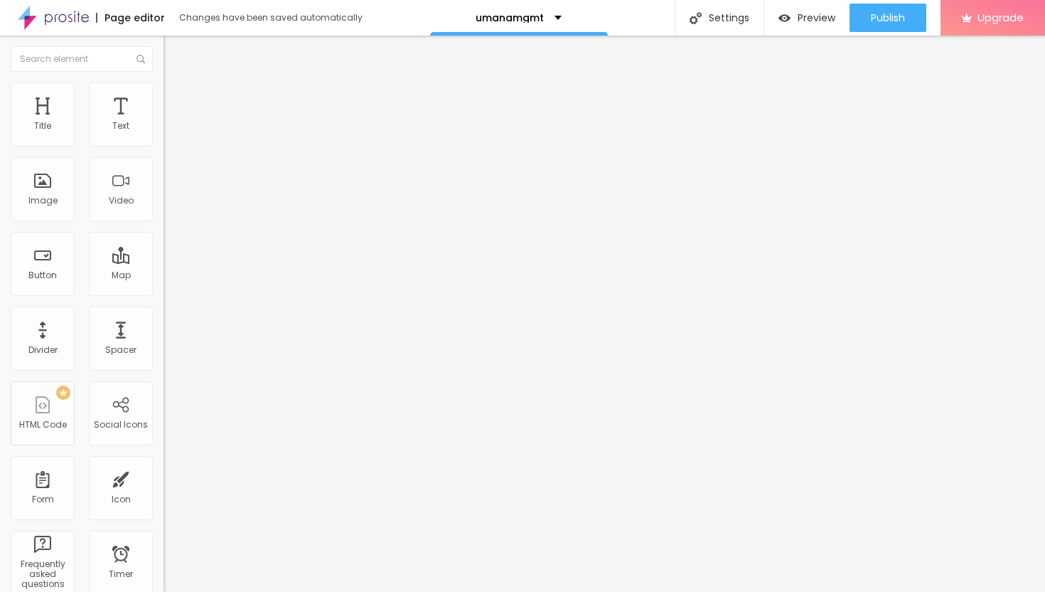
click at [164, 146] on input "range" at bounding box center [210, 139] width 92 height 11
click at [164, 97] on li "Advanced" at bounding box center [246, 104] width 164 height 14
click at [164, 276] on input "range" at bounding box center [210, 281] width 92 height 11
click at [874, 22] on span "Publish" at bounding box center [888, 17] width 34 height 11
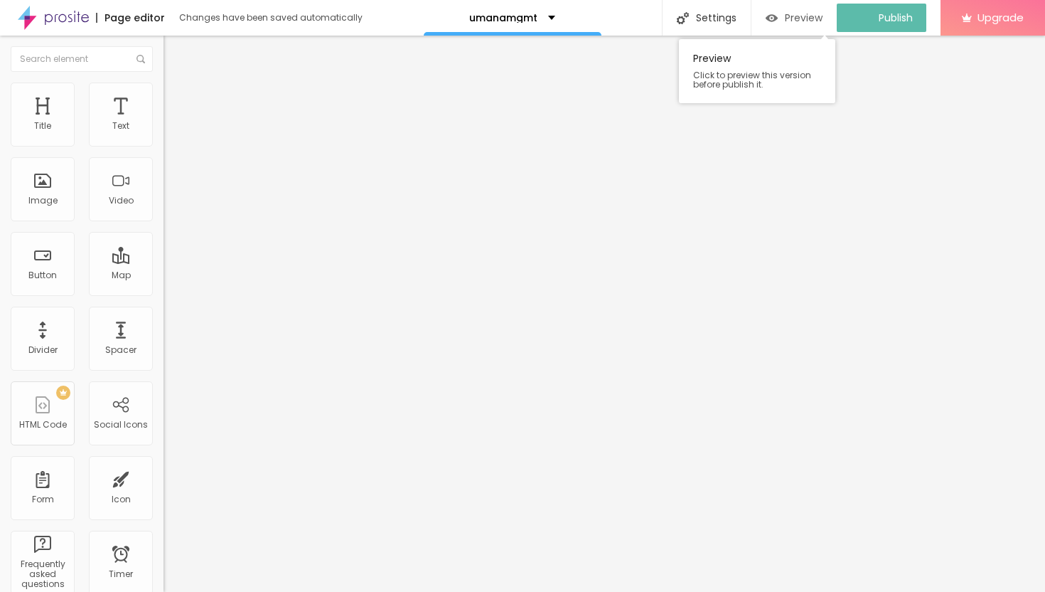
click at [806, 22] on span "Preview" at bounding box center [804, 17] width 38 height 11
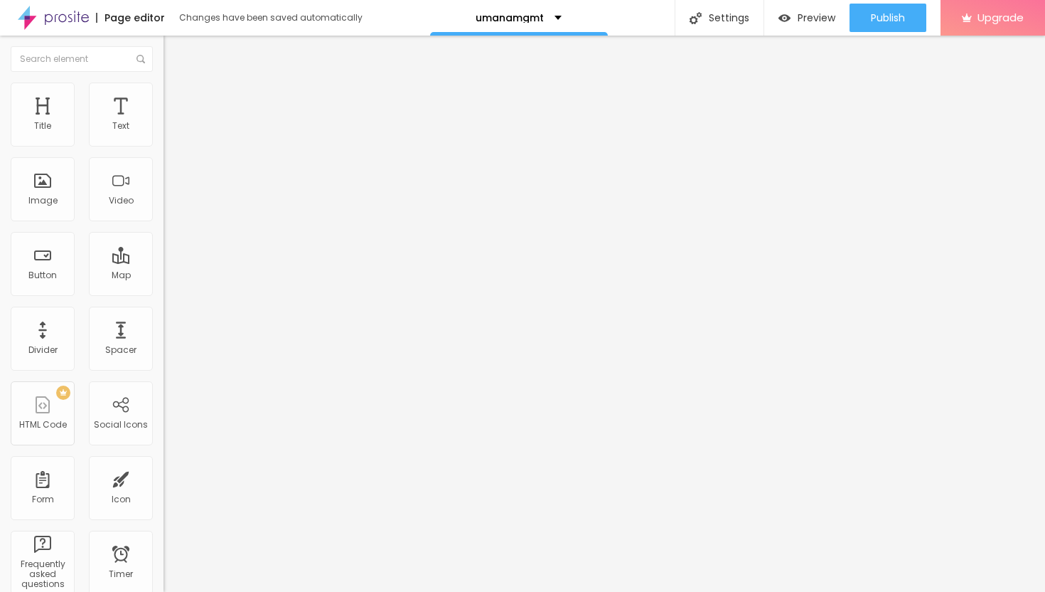
drag, startPoint x: 145, startPoint y: 289, endPoint x: 1, endPoint y: 284, distance: 144.4
click at [164, 284] on div "Text → VIEW DOCUMENT HERE Align Size Default Small Default Big Link URL [URL][D…" at bounding box center [246, 218] width 164 height 215
click at [164, 287] on input "[URL][DOMAIN_NAME]" at bounding box center [249, 286] width 171 height 14
